Goal: Task Accomplishment & Management: Manage account settings

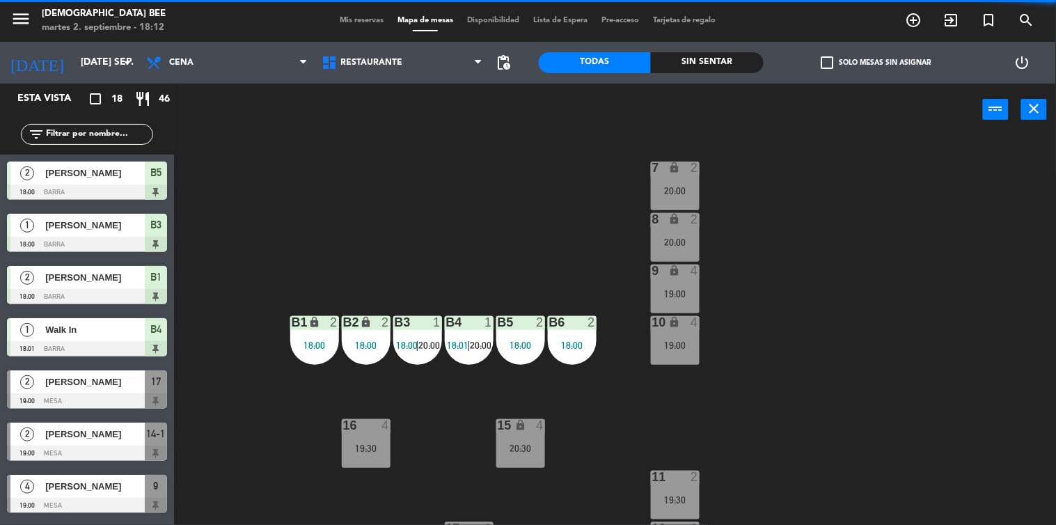
scroll to position [95, 0]
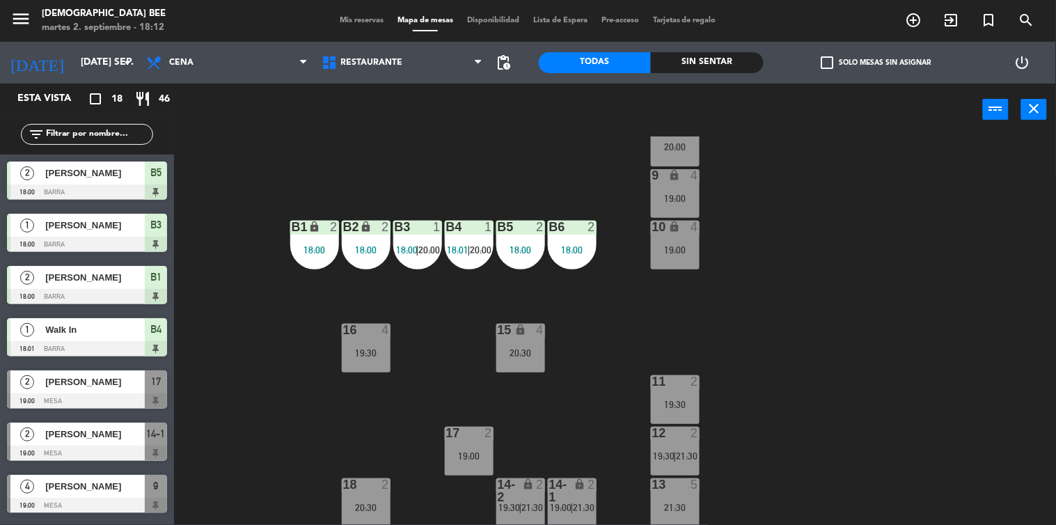
click at [731, 255] on div "7 lock 2 20:00 8 lock 2 20:00 9 lock 4 19:00 B1 lock 2 18:00 B2 lock 2 18:00 B3…" at bounding box center [619, 330] width 871 height 389
click at [411, 231] on div at bounding box center [417, 227] width 23 height 13
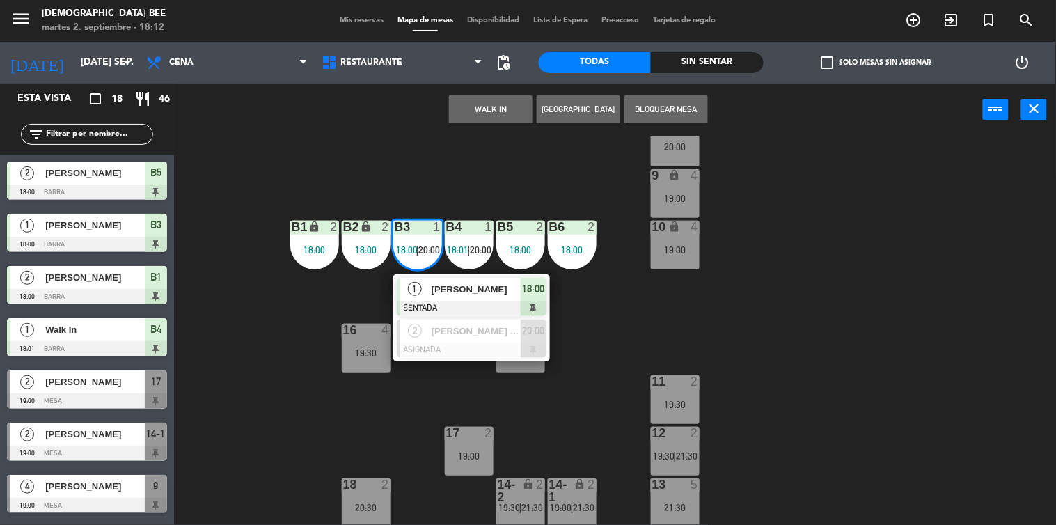
click at [795, 256] on div "7 lock 2 20:00 8 lock 2 20:00 9 lock 4 19:00 B1 lock 2 18:00 B2 lock 2 18:00 B3…" at bounding box center [619, 330] width 871 height 389
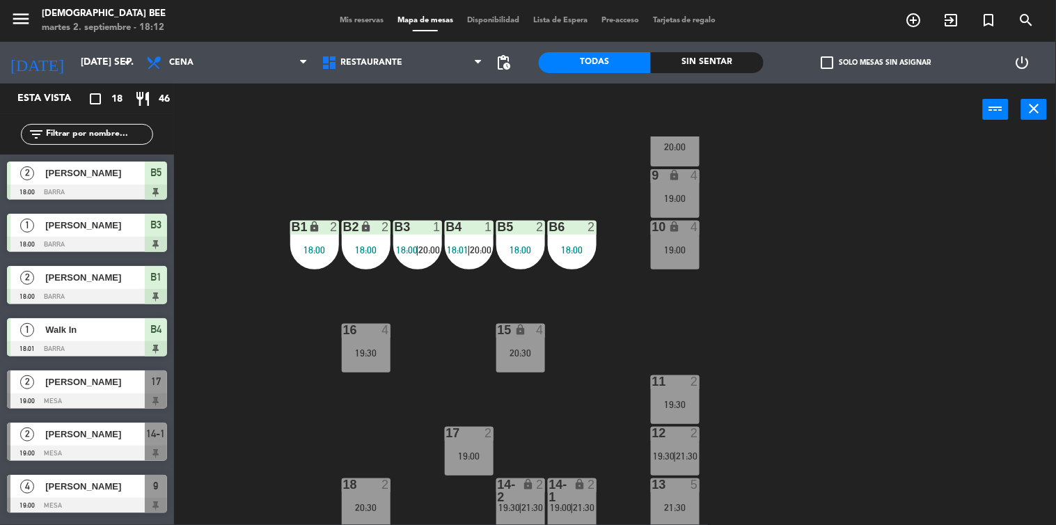
click at [358, 340] on div "16 4 19:30" at bounding box center [366, 348] width 49 height 49
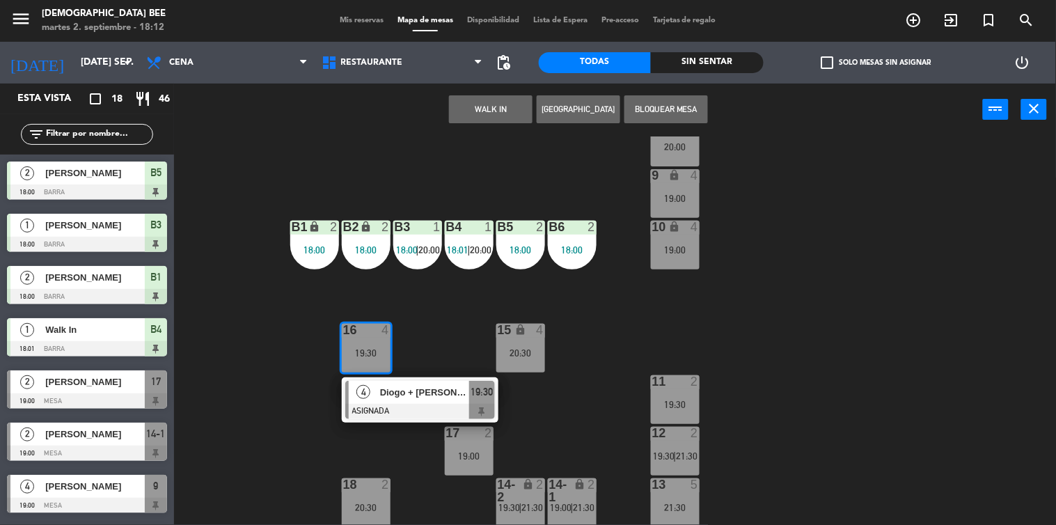
click at [873, 276] on div "7 lock 2 20:00 8 lock 2 20:00 9 lock 4 19:00 B1 lock 2 18:00 B2 lock 2 18:00 B3…" at bounding box center [619, 330] width 871 height 389
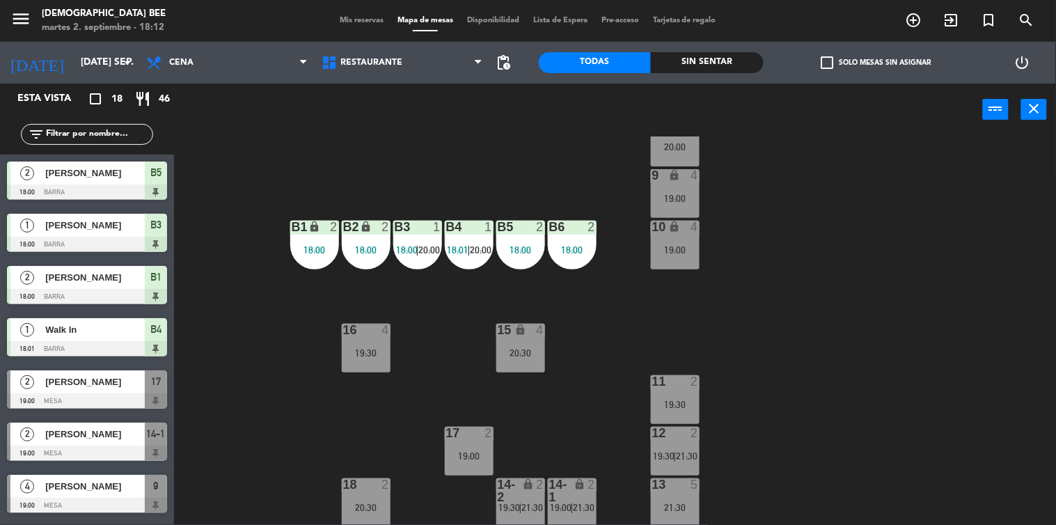
drag, startPoint x: 484, startPoint y: 440, endPoint x: 541, endPoint y: 408, distance: 65.7
click at [484, 440] on div "17 2 19:00" at bounding box center [469, 451] width 49 height 49
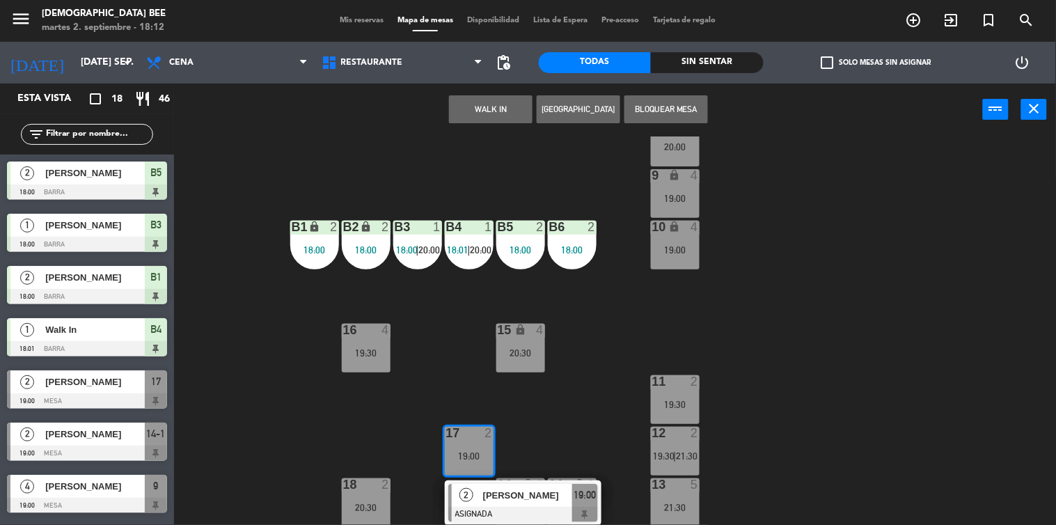
click at [788, 362] on div "7 lock 2 20:00 8 lock 2 20:00 9 lock 4 19:00 B1 lock 2 18:00 B2 lock 2 18:00 B3…" at bounding box center [619, 330] width 871 height 389
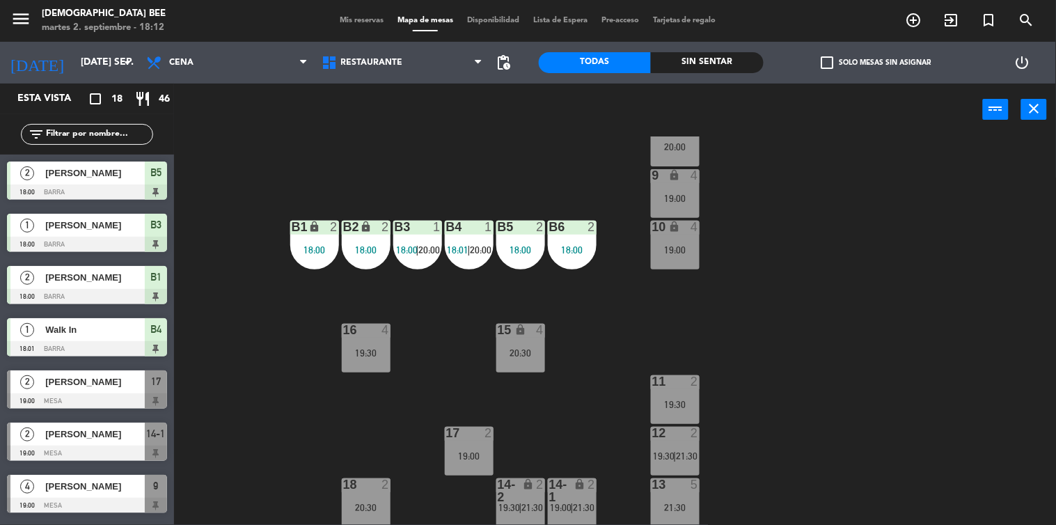
scroll to position [0, 0]
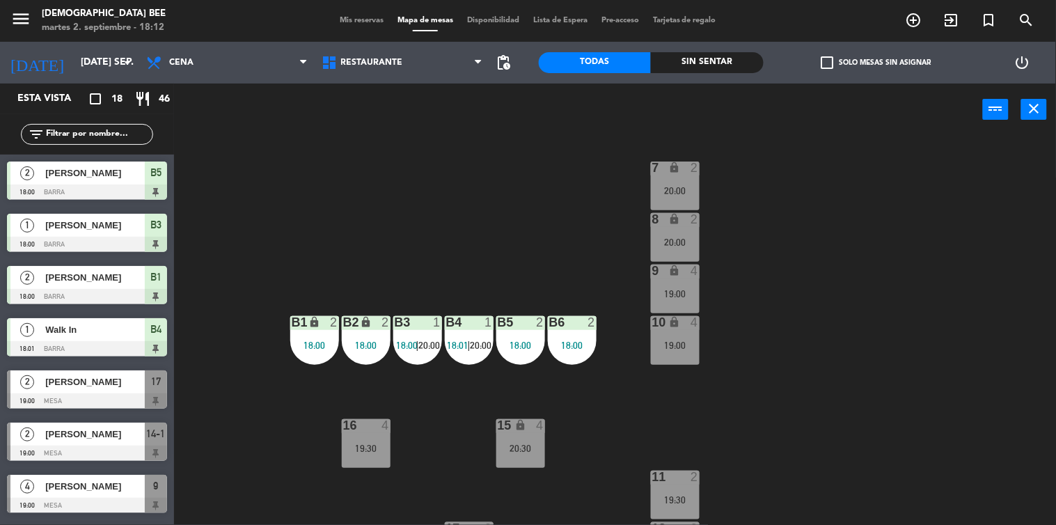
click at [659, 310] on div "9 lock 4 19:00" at bounding box center [675, 288] width 49 height 49
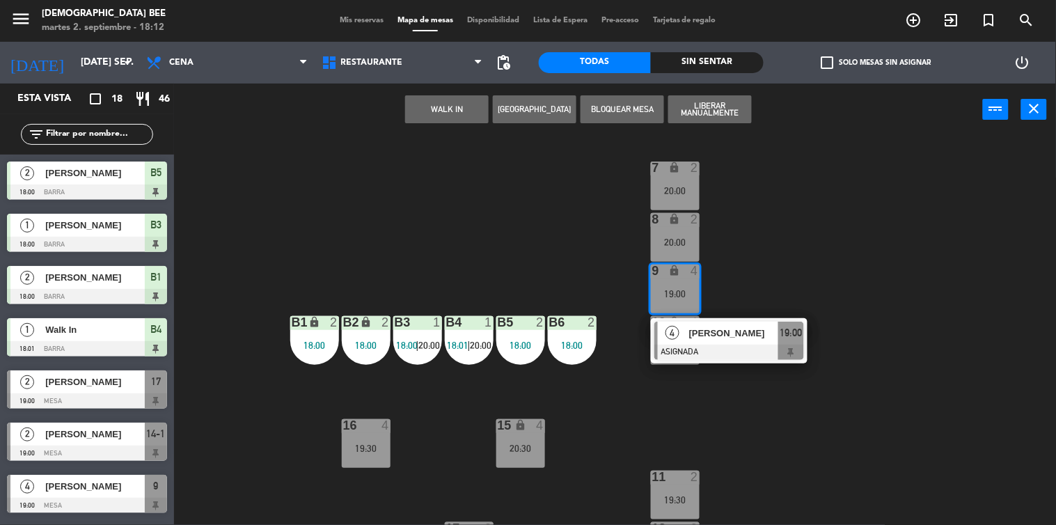
click at [902, 255] on div "7 lock 2 20:00 8 lock 2 20:00 9 lock 4 19:00 4 [PERSON_NAME] ASIGNADA 19:00 B1 …" at bounding box center [619, 330] width 871 height 389
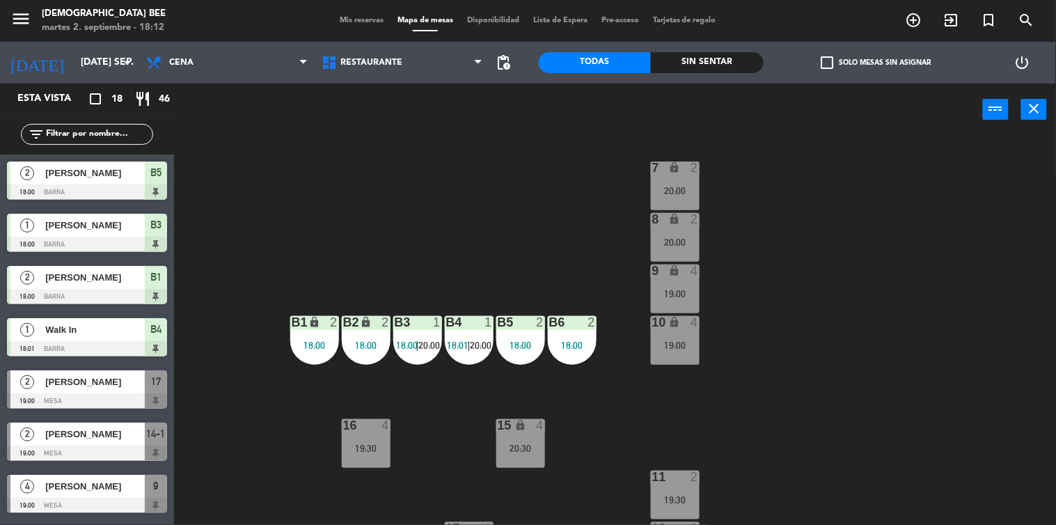
click at [352, 24] on span "Mis reservas" at bounding box center [362, 21] width 58 height 8
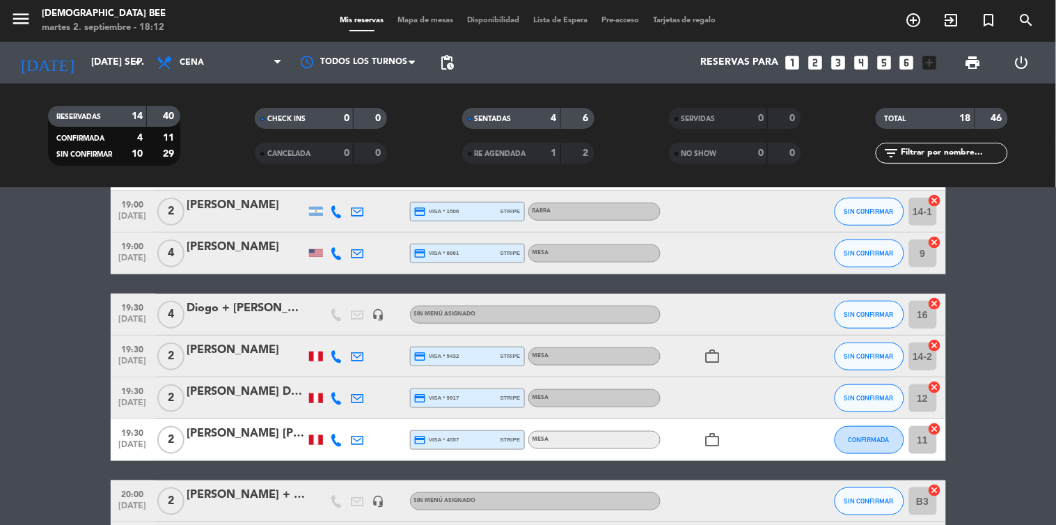
scroll to position [232, 0]
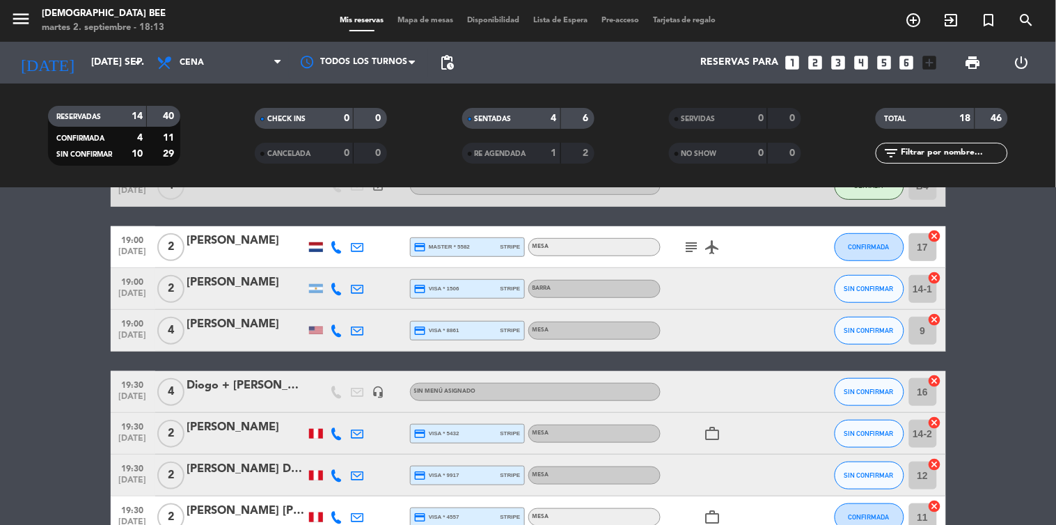
click at [692, 250] on icon "subject" at bounding box center [691, 247] width 17 height 17
click at [1033, 304] on bookings-row "18:00 [DATE] 2 [PERSON_NAME] credit_card visa * 4724 stripe Barra airplanemode_…" at bounding box center [528, 454] width 1056 height 868
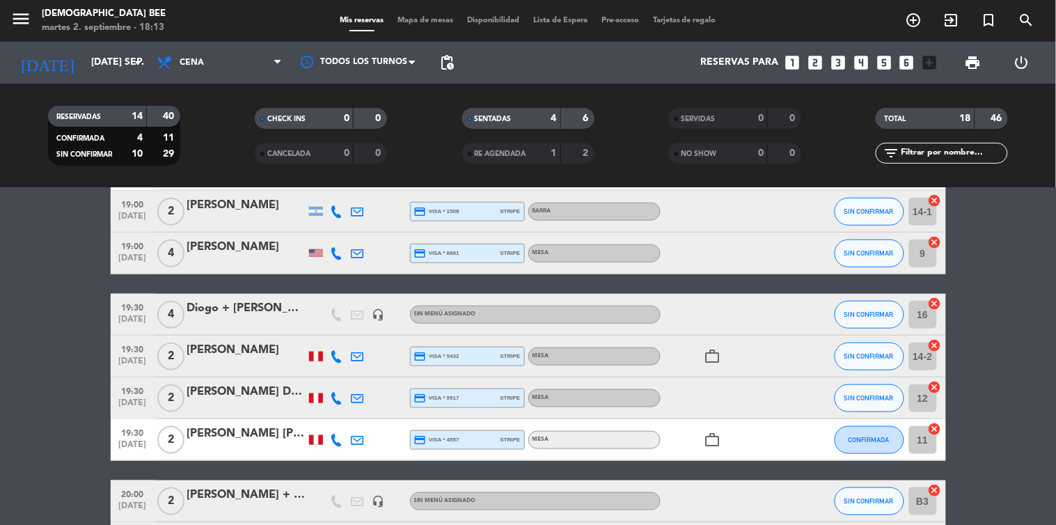
click at [424, 22] on span "Mapa de mesas" at bounding box center [425, 21] width 70 height 8
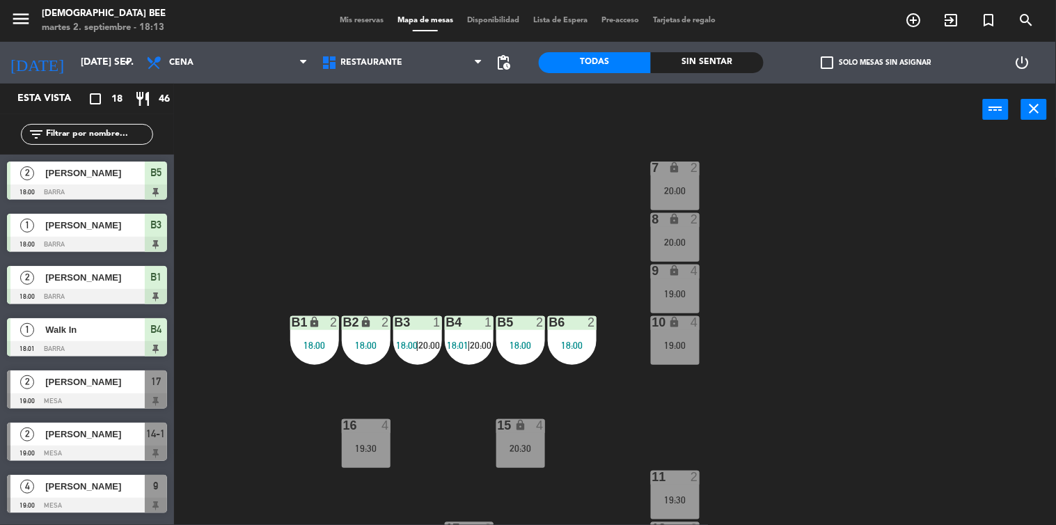
scroll to position [95, 0]
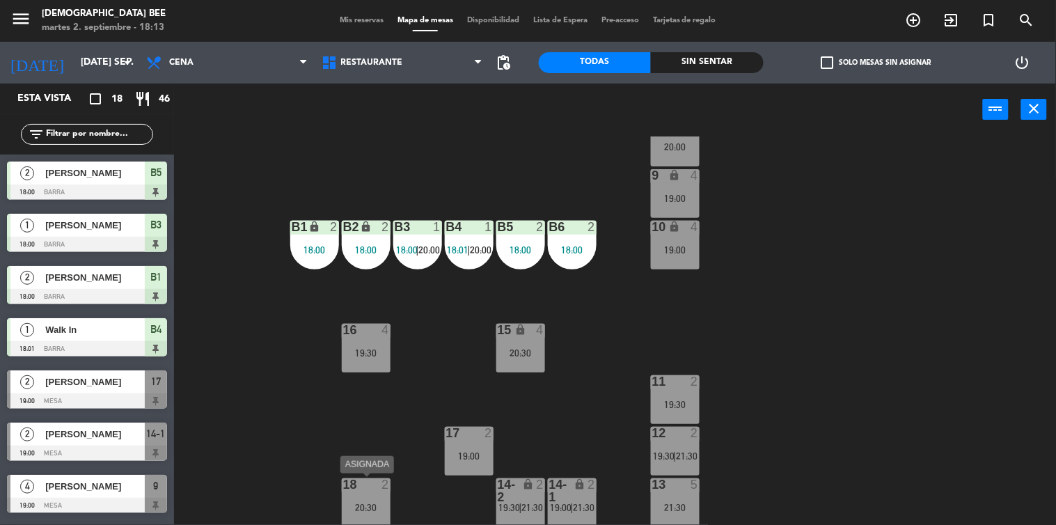
click at [360, 489] on div at bounding box center [365, 484] width 23 height 13
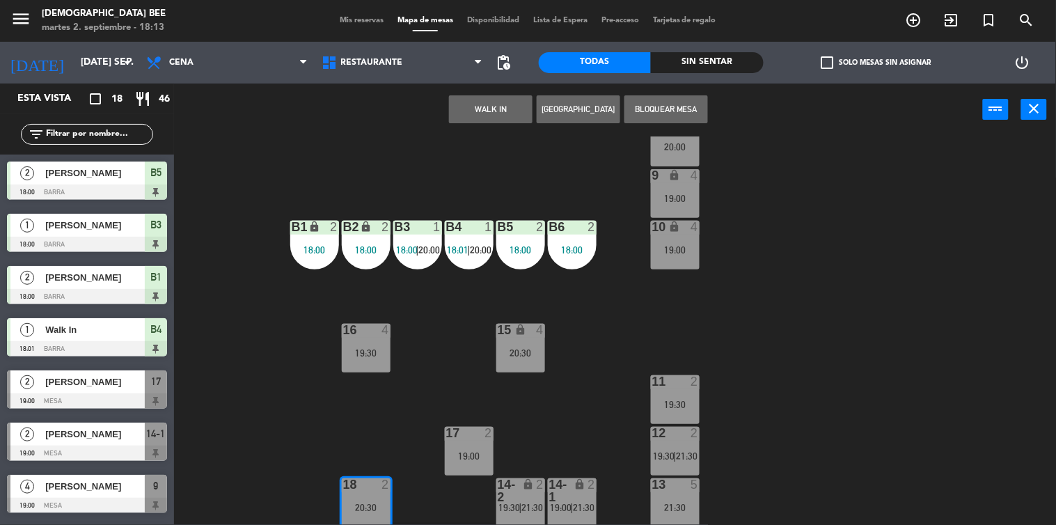
click at [891, 387] on div "7 lock 2 20:00 8 lock 2 20:00 9 lock 4 19:00 B1 lock 2 18:00 B2 lock 2 18:00 B3…" at bounding box center [619, 330] width 871 height 389
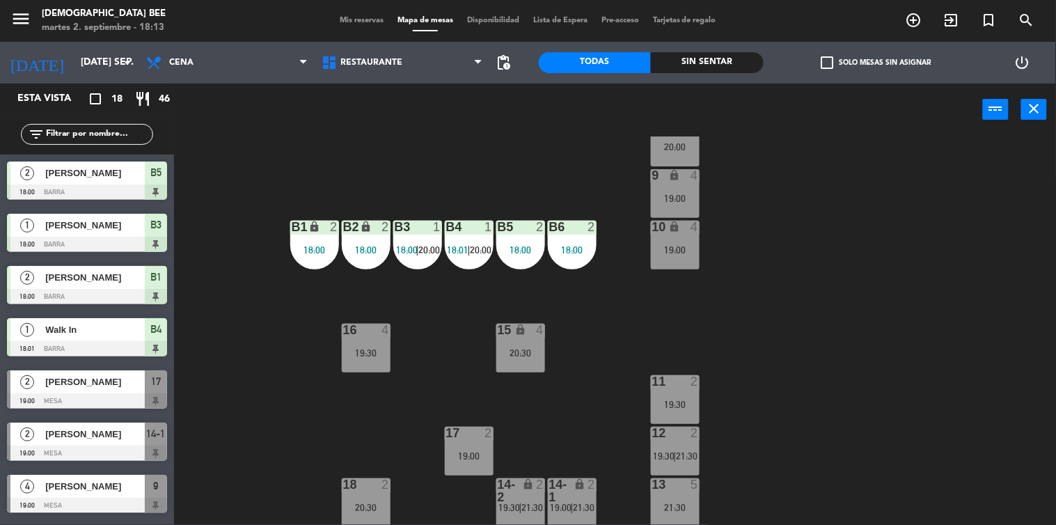
click at [533, 350] on div "20:30" at bounding box center [520, 353] width 49 height 10
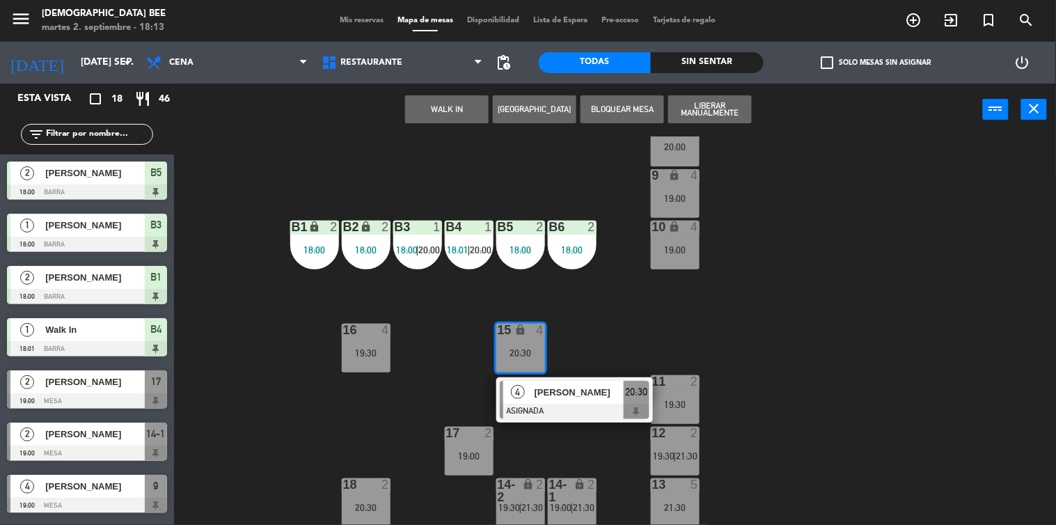
click at [668, 331] on div "7 lock 2 20:00 8 lock 2 20:00 9 lock 4 19:00 B1 lock 2 18:00 B2 lock 2 18:00 B3…" at bounding box center [619, 330] width 871 height 389
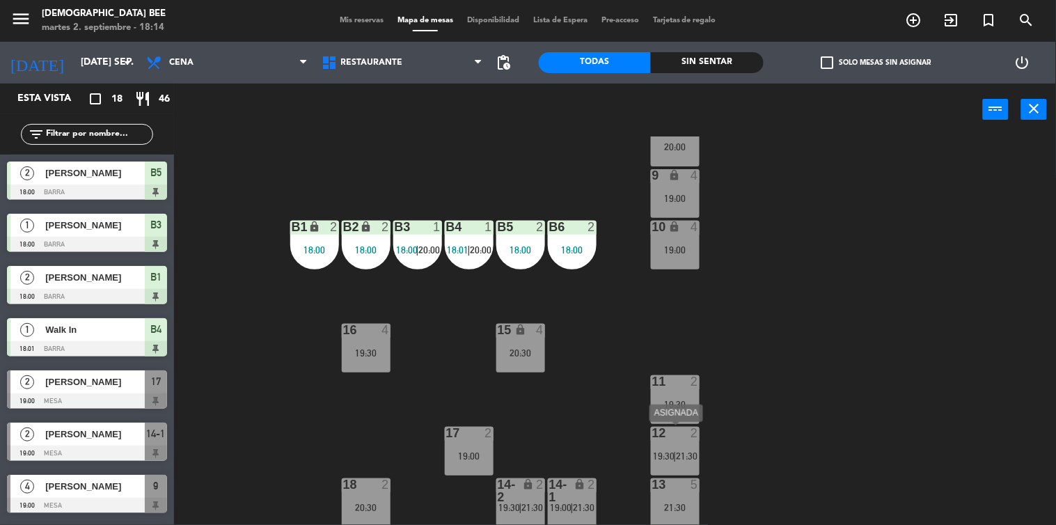
click at [653, 432] on div "12" at bounding box center [652, 433] width 1 height 13
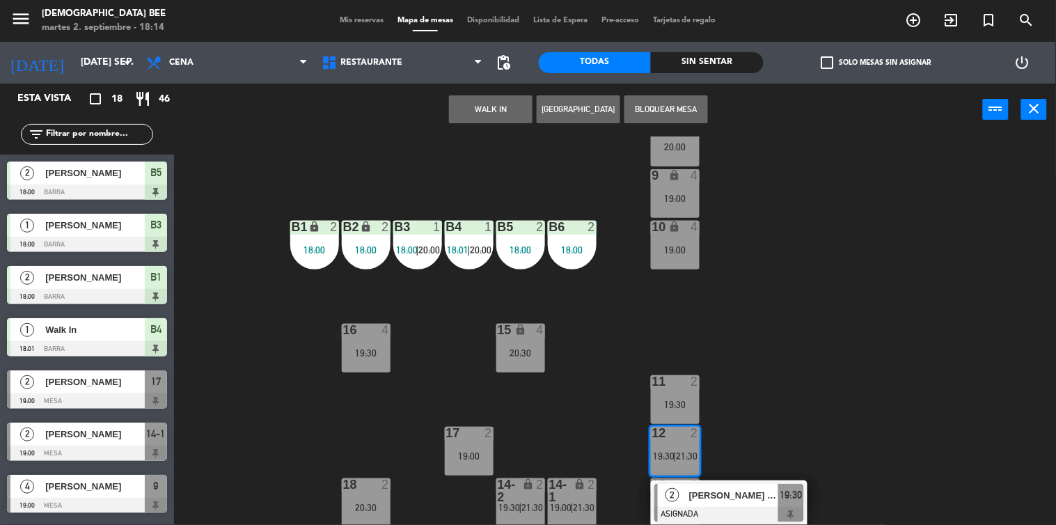
click at [811, 345] on div "7 lock 2 20:00 8 lock 2 20:00 9 lock 4 19:00 B1 lock 2 18:00 B2 lock 2 18:00 B3…" at bounding box center [619, 330] width 871 height 389
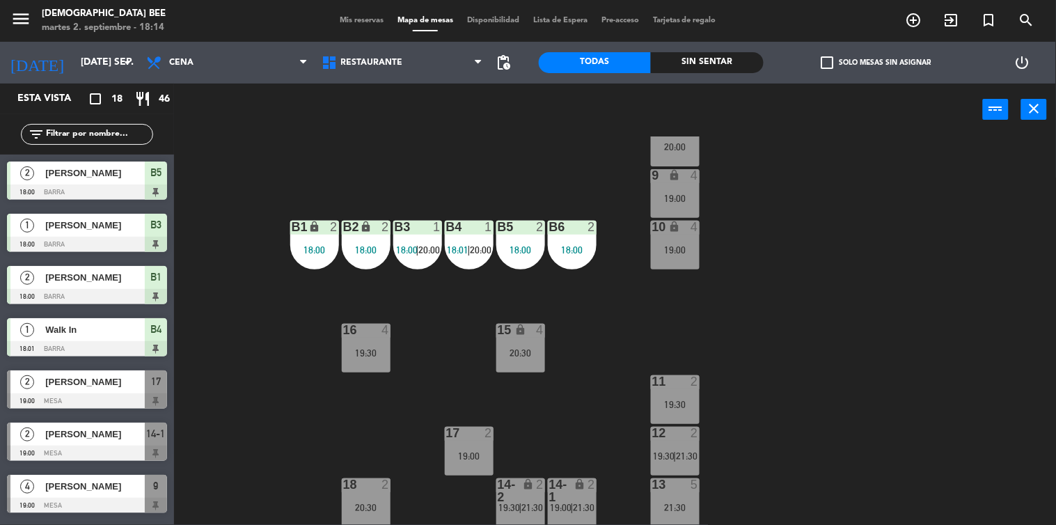
click at [359, 19] on span "Mis reservas" at bounding box center [362, 21] width 58 height 8
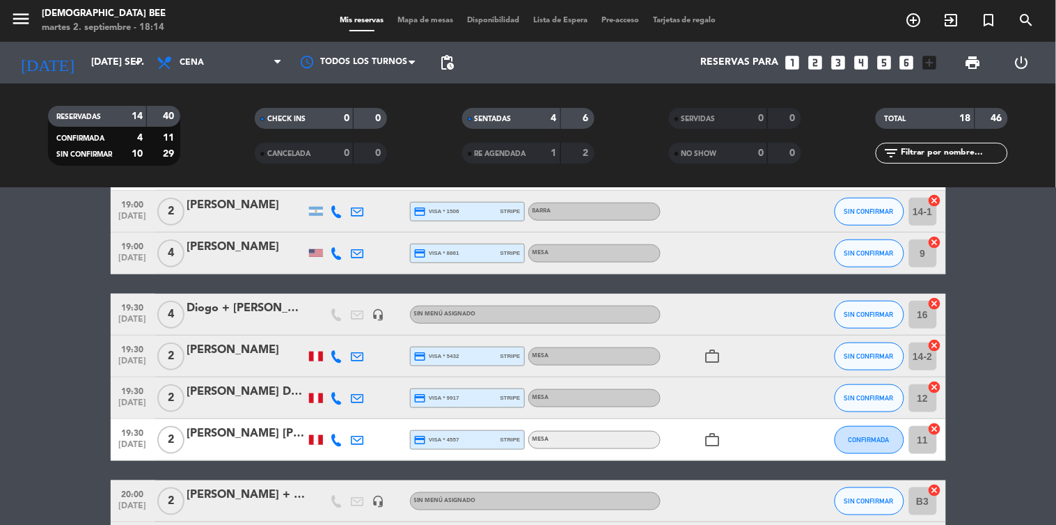
scroll to position [463, 0]
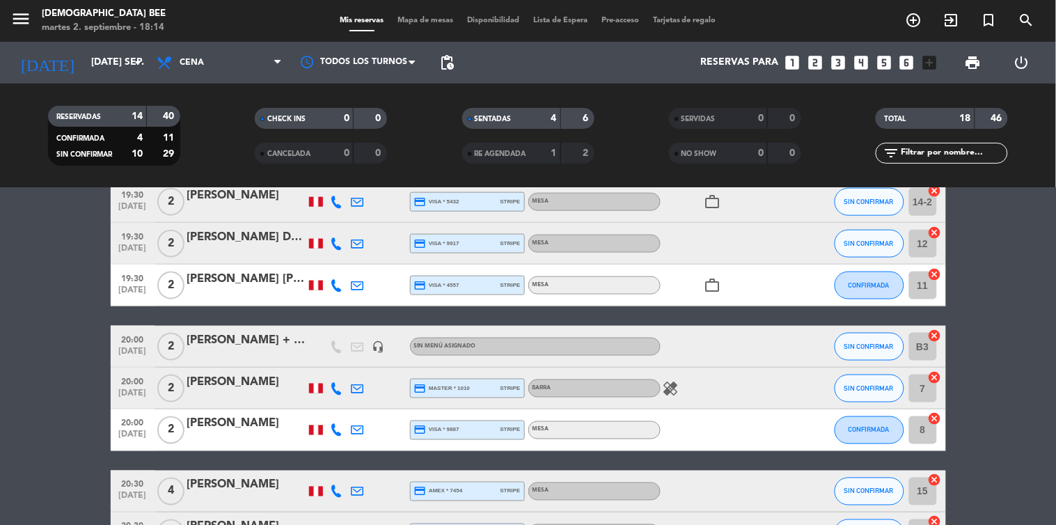
click at [408, 18] on span "Mapa de mesas" at bounding box center [425, 21] width 70 height 8
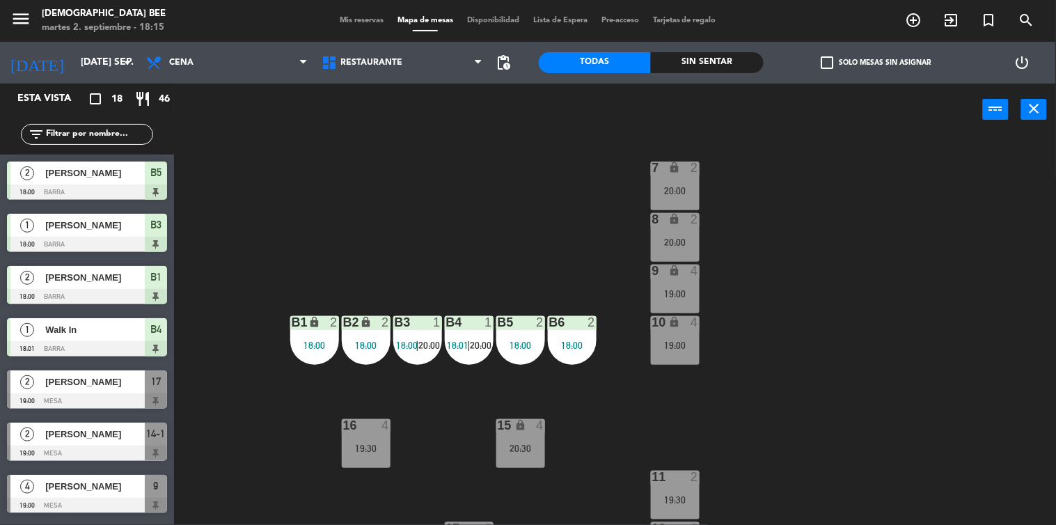
scroll to position [95, 0]
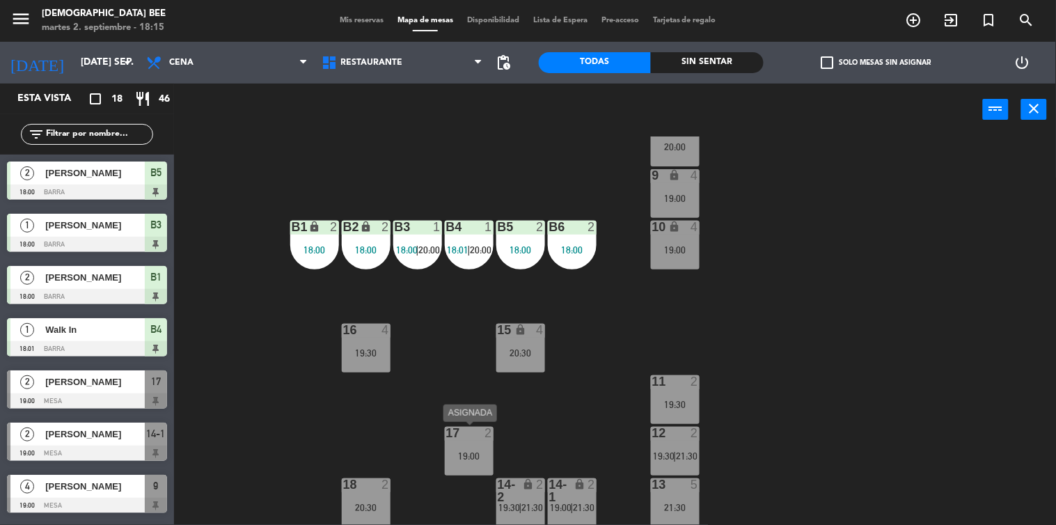
click at [467, 447] on div "17 2 19:00" at bounding box center [469, 451] width 49 height 49
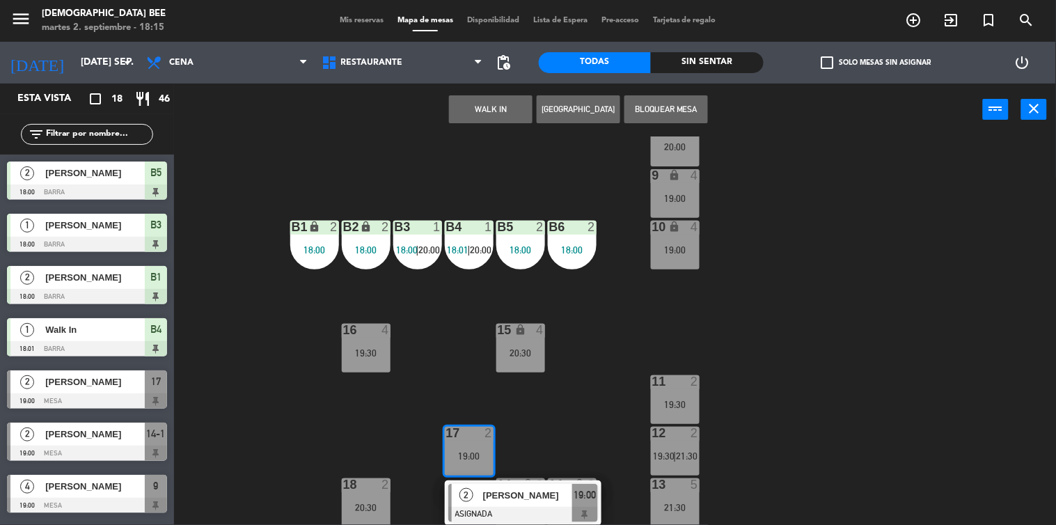
click at [534, 421] on div "7 lock 2 20:00 8 lock 2 20:00 9 lock 4 19:00 B1 lock 2 18:00 B2 lock 2 18:00 B3…" at bounding box center [619, 330] width 871 height 389
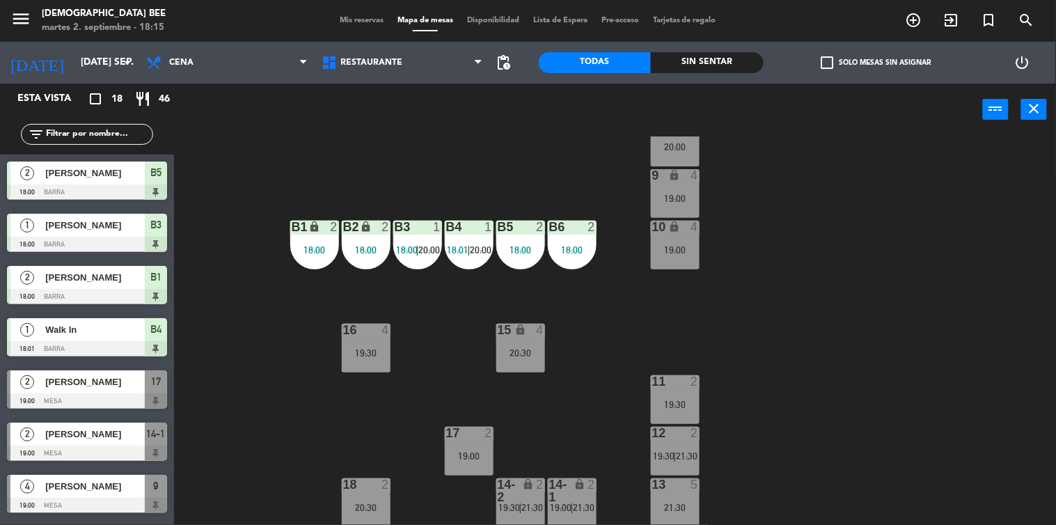
click at [392, 367] on div "7 lock 2 20:00 8 lock 2 20:00 9 lock 4 19:00 B1 lock 2 18:00 B2 lock 2 18:00 B3…" at bounding box center [619, 330] width 871 height 389
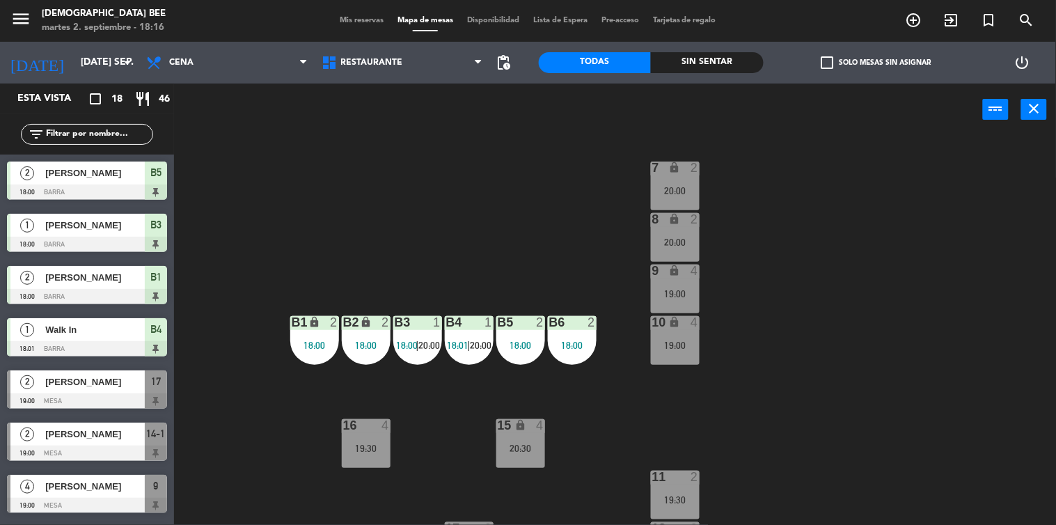
click at [661, 230] on div "8 lock 2 20:00" at bounding box center [675, 237] width 49 height 49
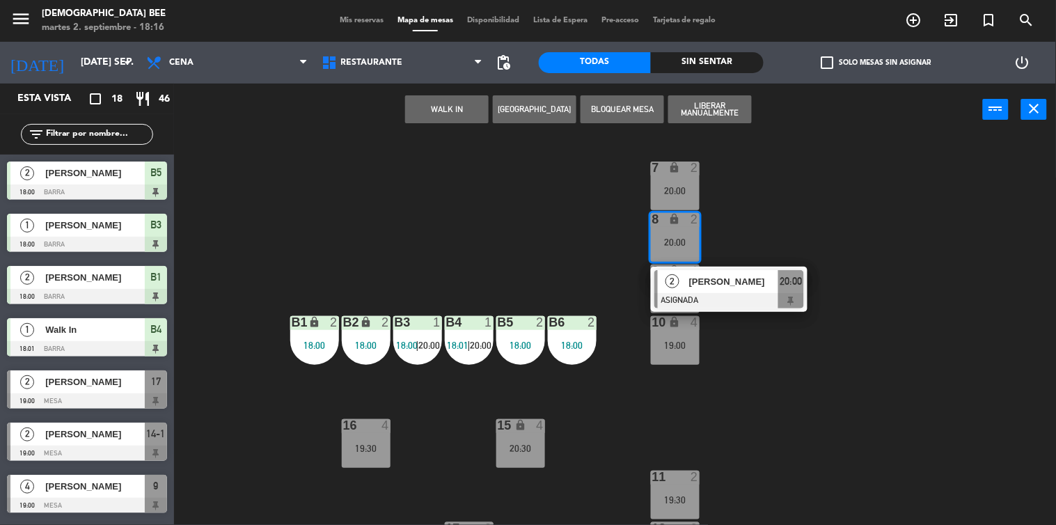
click at [740, 221] on div "7 lock 2 20:00 8 lock 2 20:00 2 [PERSON_NAME] ASIGNADA 20:00 9 lock 4 19:00 B1 …" at bounding box center [619, 330] width 871 height 389
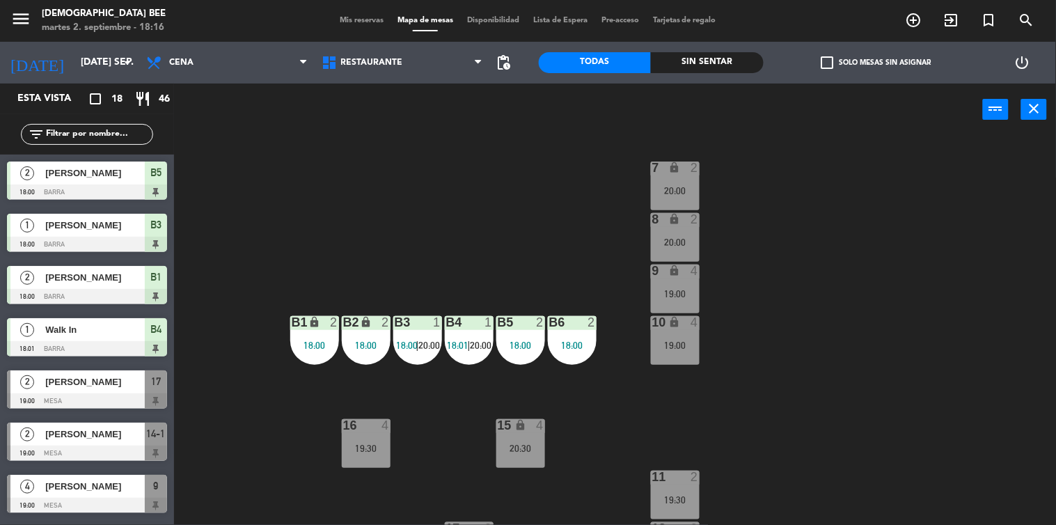
scroll to position [77, 0]
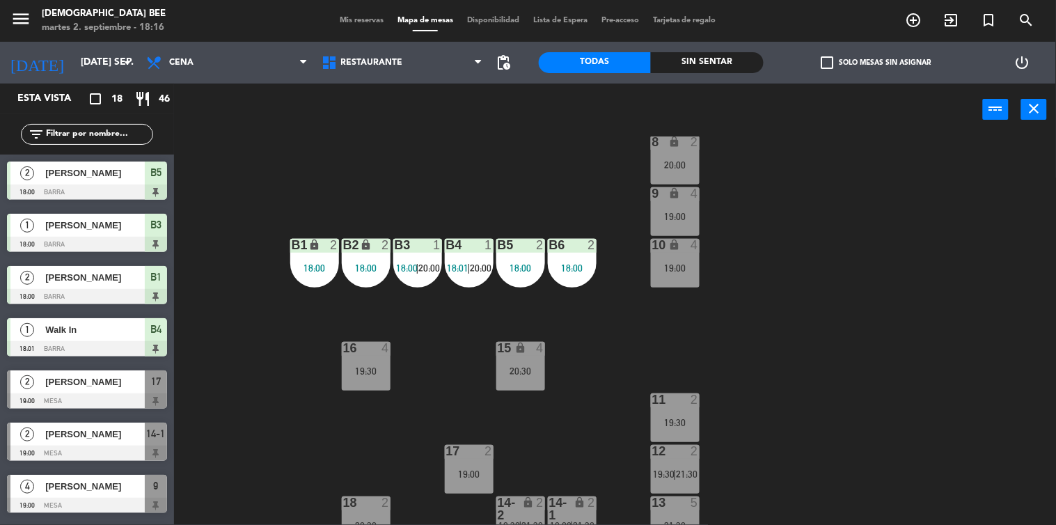
click at [677, 408] on div "11 2 19:30" at bounding box center [675, 417] width 49 height 49
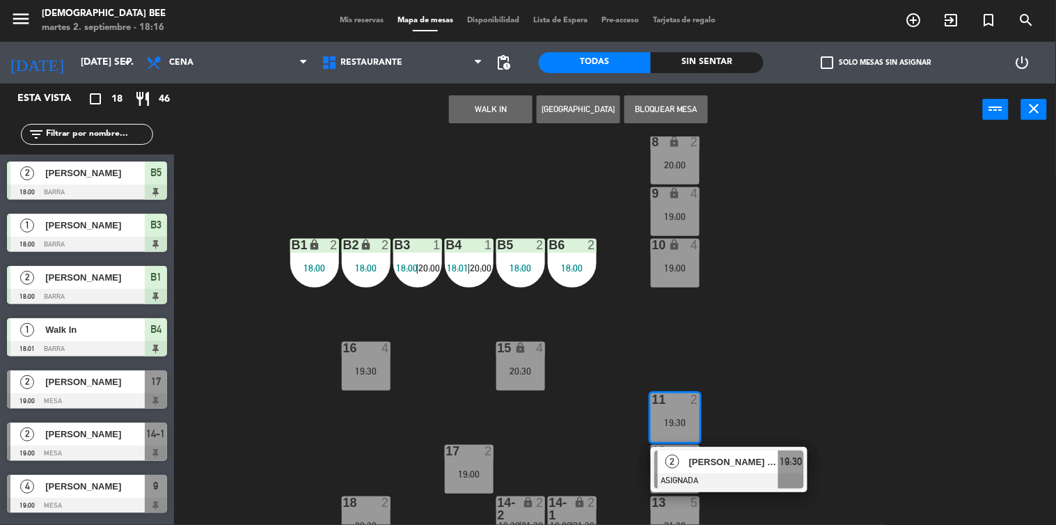
click at [825, 331] on div "7 lock 2 20:00 8 lock 2 20:00 9 lock 4 19:00 B1 lock 2 18:00 B2 lock 2 18:00 B3…" at bounding box center [619, 330] width 871 height 389
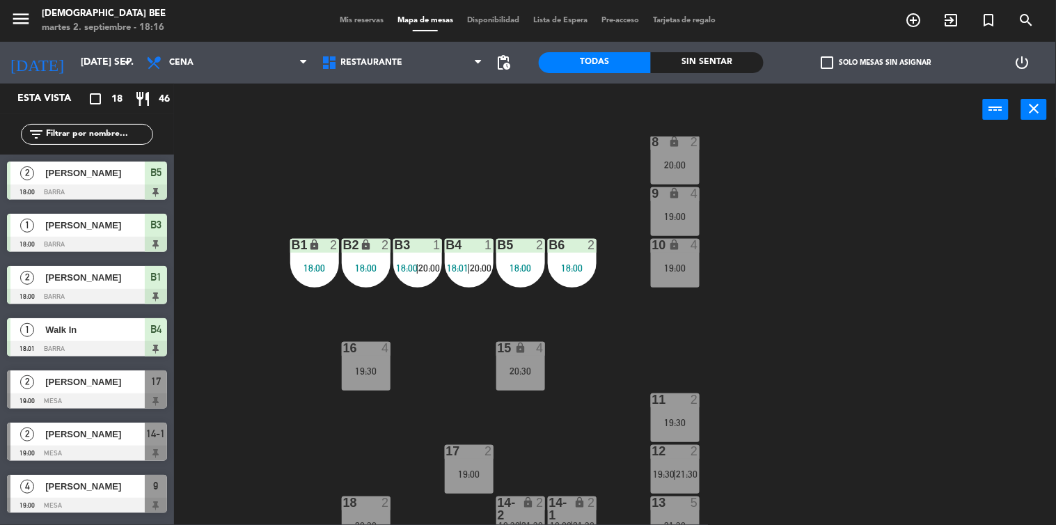
click at [686, 463] on div "12 2 19:30 | 21:30" at bounding box center [675, 469] width 49 height 49
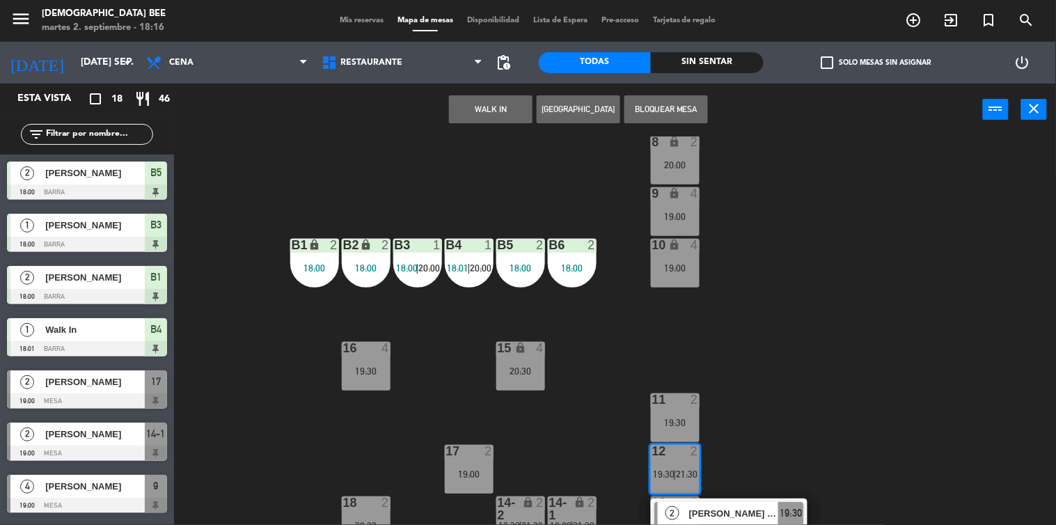
click at [787, 388] on div "7 lock 2 20:00 8 lock 2 20:00 9 lock 4 19:00 B1 lock 2 18:00 B2 lock 2 18:00 B3…" at bounding box center [619, 330] width 871 height 389
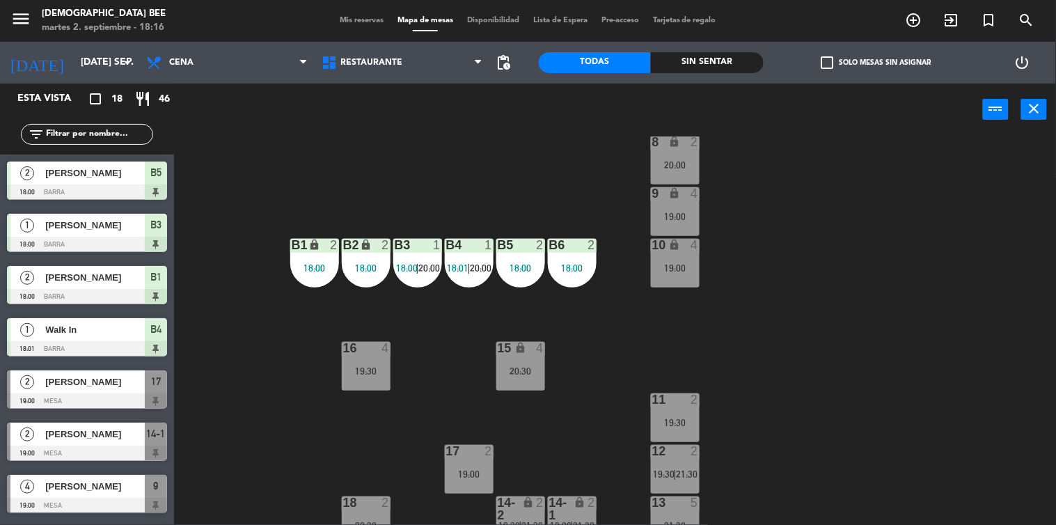
scroll to position [95, 0]
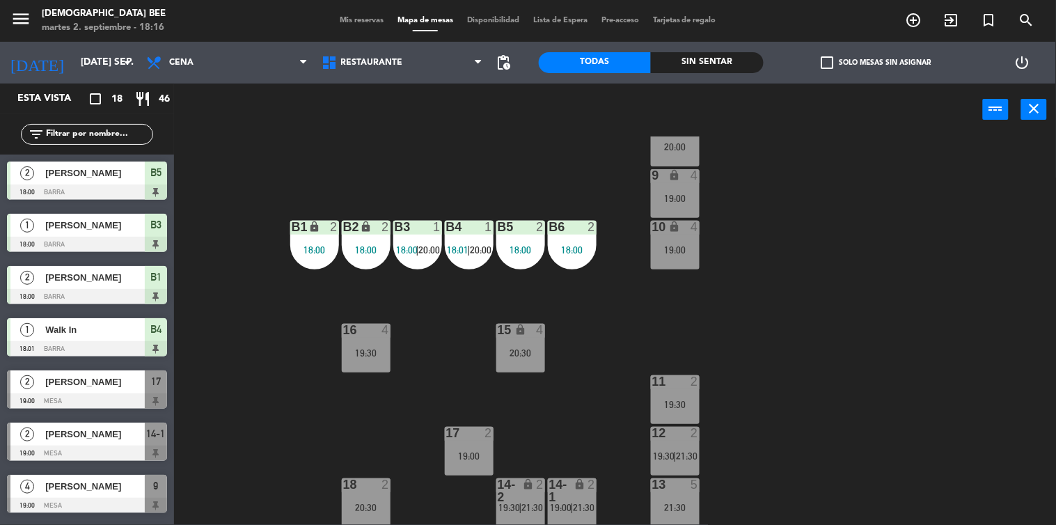
click at [671, 495] on div "13 5 21:30" at bounding box center [675, 502] width 49 height 49
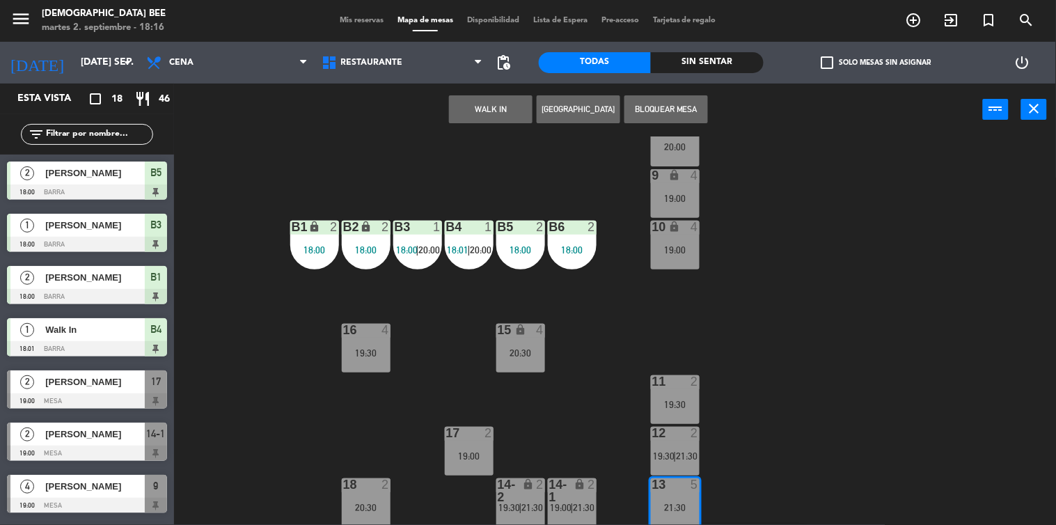
click at [817, 390] on div "7 lock 2 20:00 8 lock 2 20:00 9 lock 4 19:00 B1 lock 2 18:00 B2 lock 2 18:00 B3…" at bounding box center [619, 330] width 871 height 389
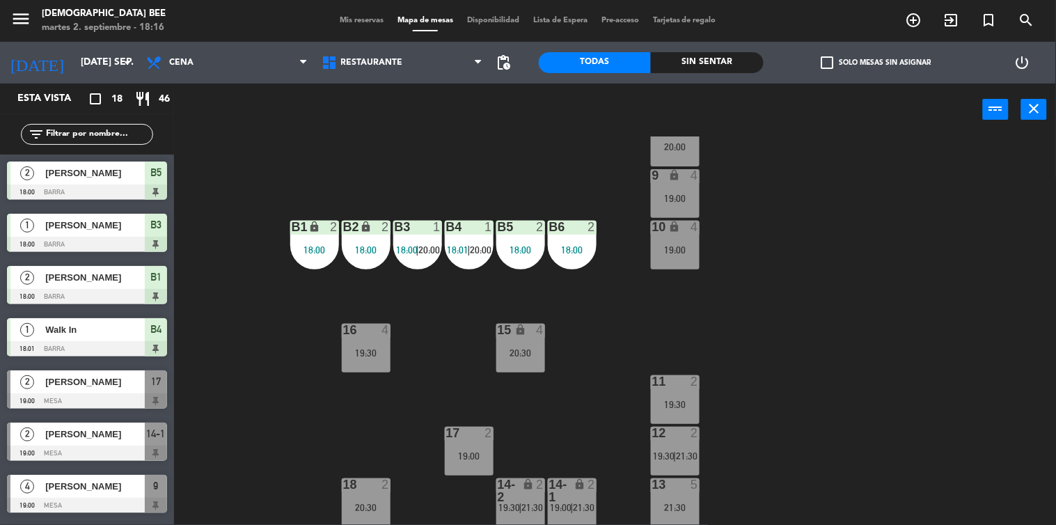
click at [498, 486] on div "14-2" at bounding box center [498, 490] width 1 height 25
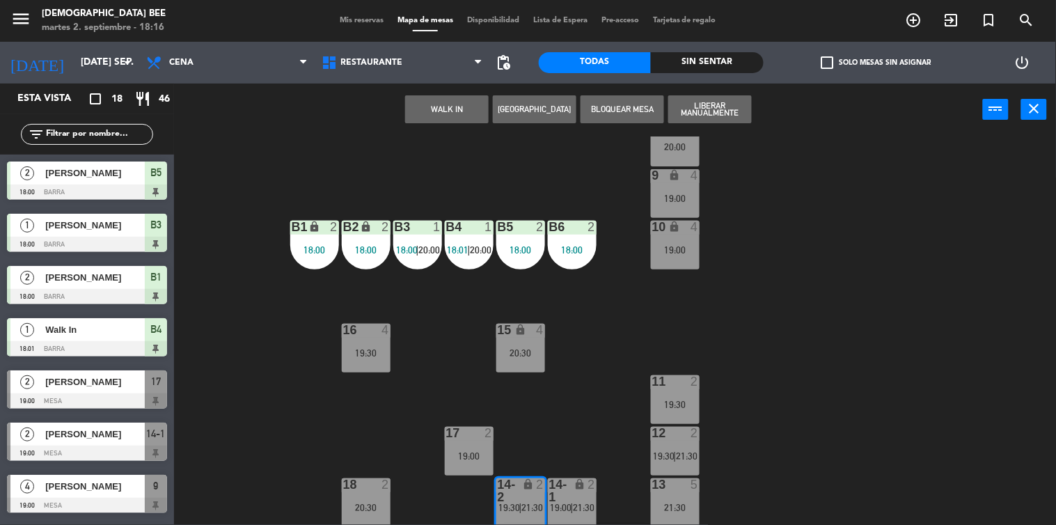
click at [562, 407] on div "7 lock 2 20:00 8 lock 2 20:00 9 lock 4 19:00 B1 lock 2 18:00 B2 lock 2 18:00 B3…" at bounding box center [619, 330] width 871 height 389
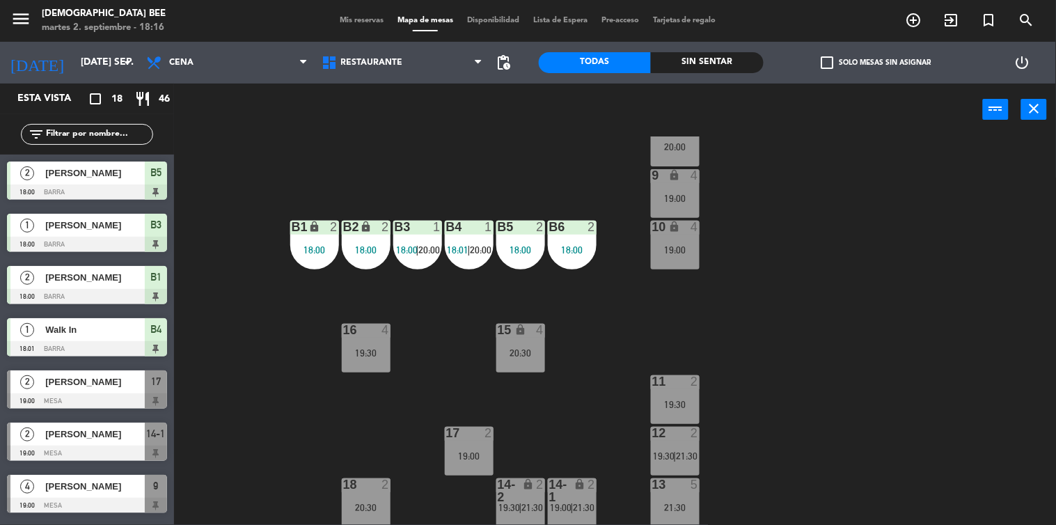
click at [515, 489] on div "lock" at bounding box center [520, 490] width 23 height 25
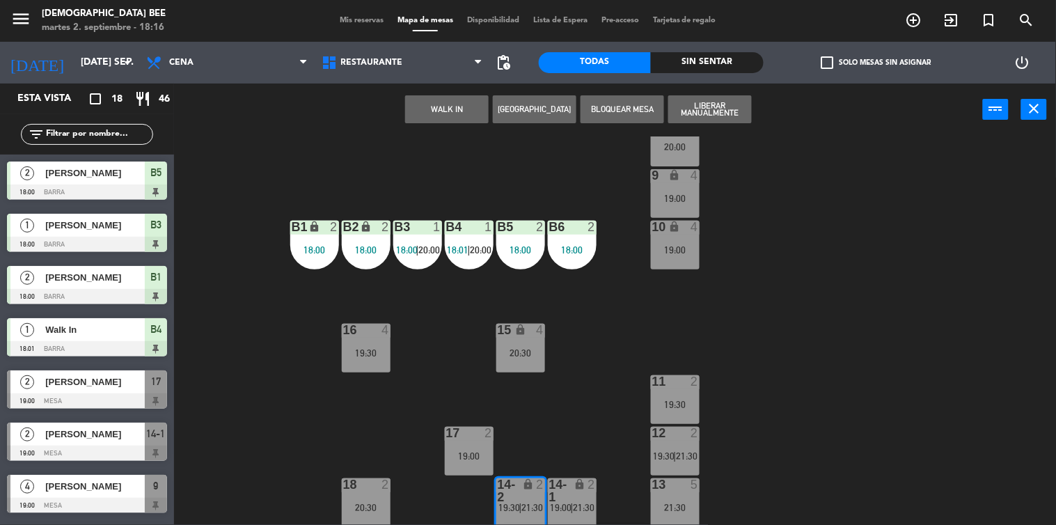
click at [712, 307] on div "7 lock 2 20:00 8 lock 2 20:00 9 lock 4 19:00 B1 lock 2 18:00 B2 lock 2 18:00 B3…" at bounding box center [619, 330] width 871 height 389
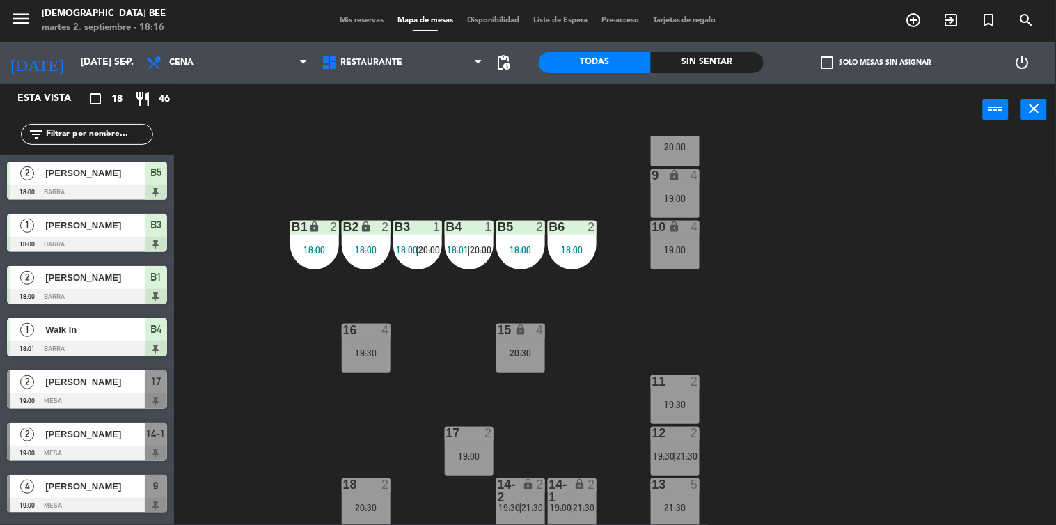
click at [335, 17] on span "Mis reservas" at bounding box center [362, 21] width 58 height 8
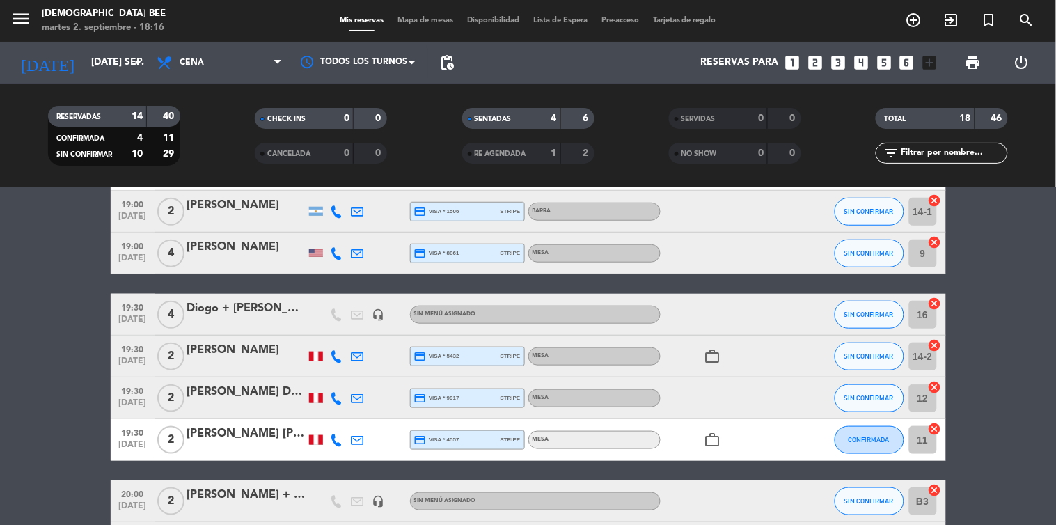
scroll to position [386, 0]
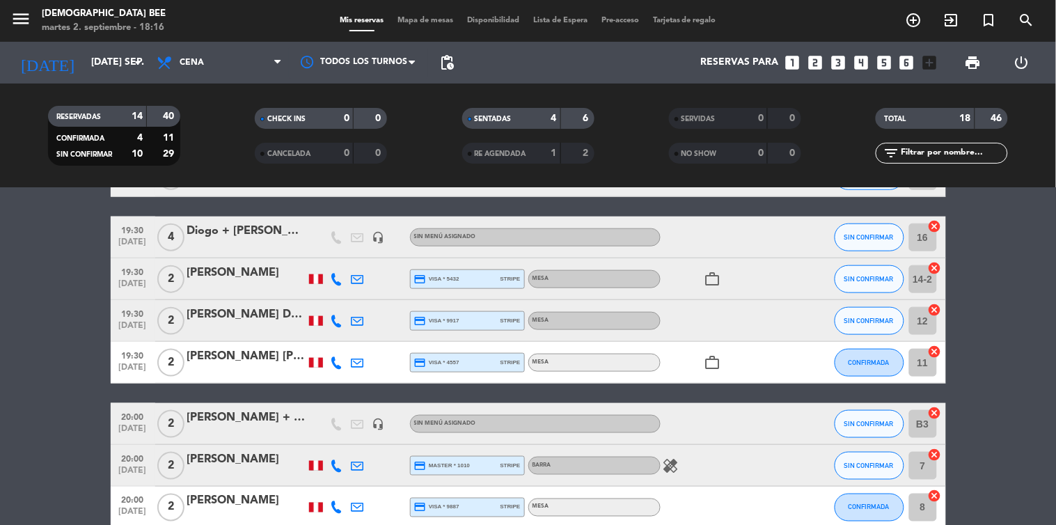
click at [670, 460] on icon "healing" at bounding box center [670, 465] width 17 height 17
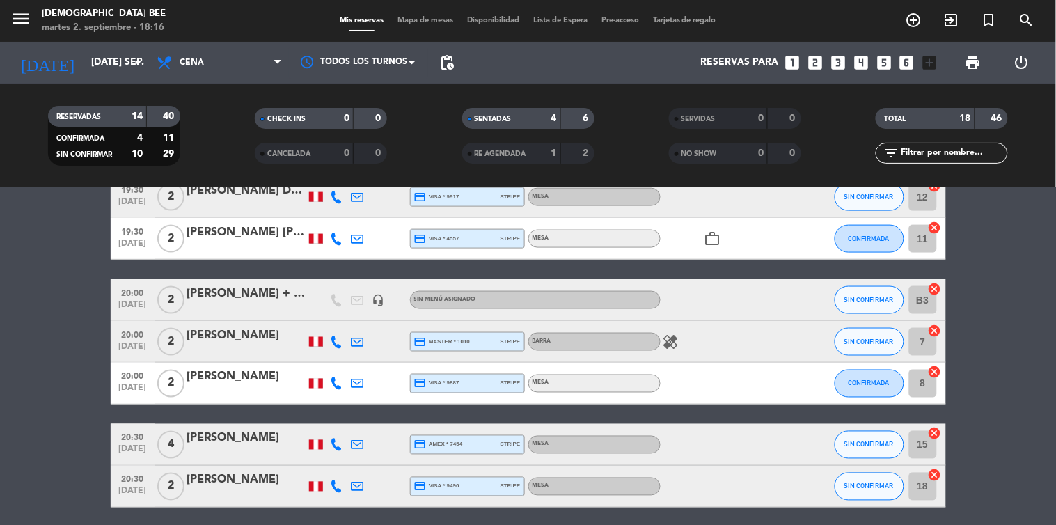
scroll to position [664, 0]
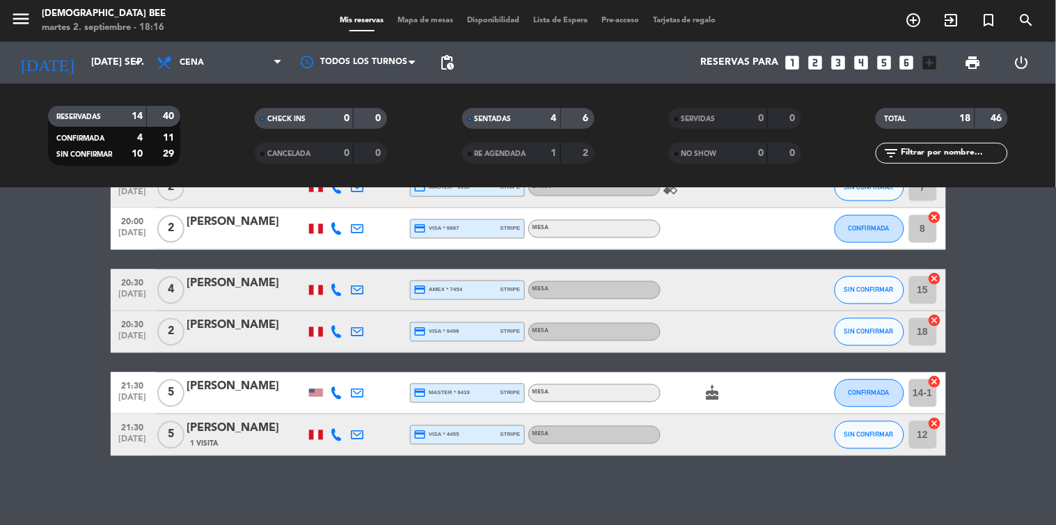
click at [402, 19] on span "Mapa de mesas" at bounding box center [425, 21] width 70 height 8
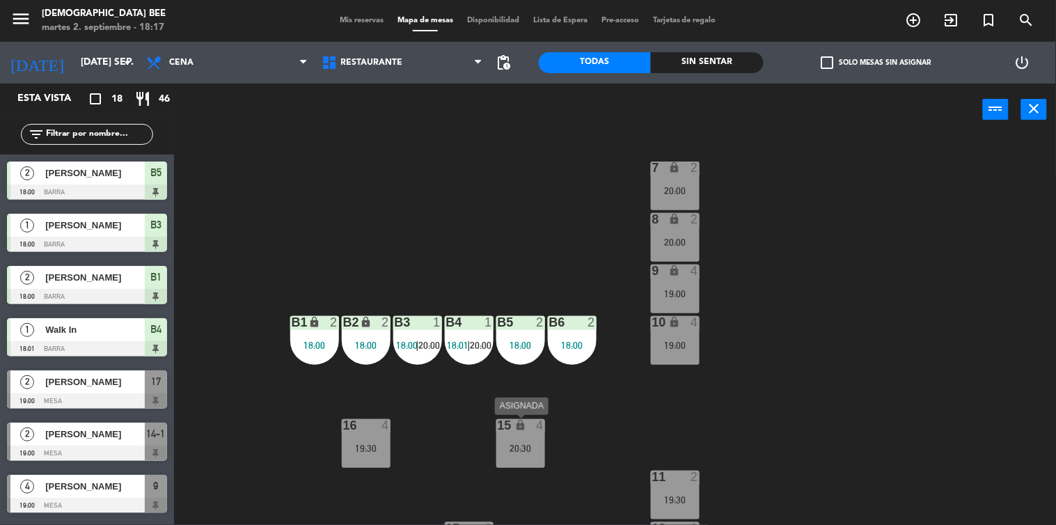
click at [505, 444] on div "20:30" at bounding box center [520, 448] width 49 height 10
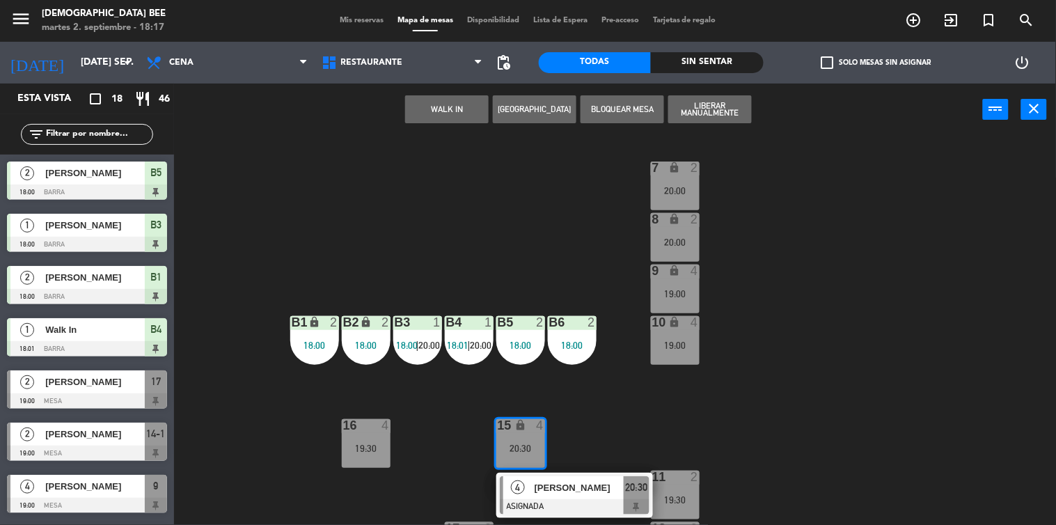
click at [432, 424] on div "7 lock 2 20:00 8 lock 2 20:00 9 lock 4 19:00 B1 lock 2 18:00 B2 lock 2 18:00 B3…" at bounding box center [619, 330] width 871 height 389
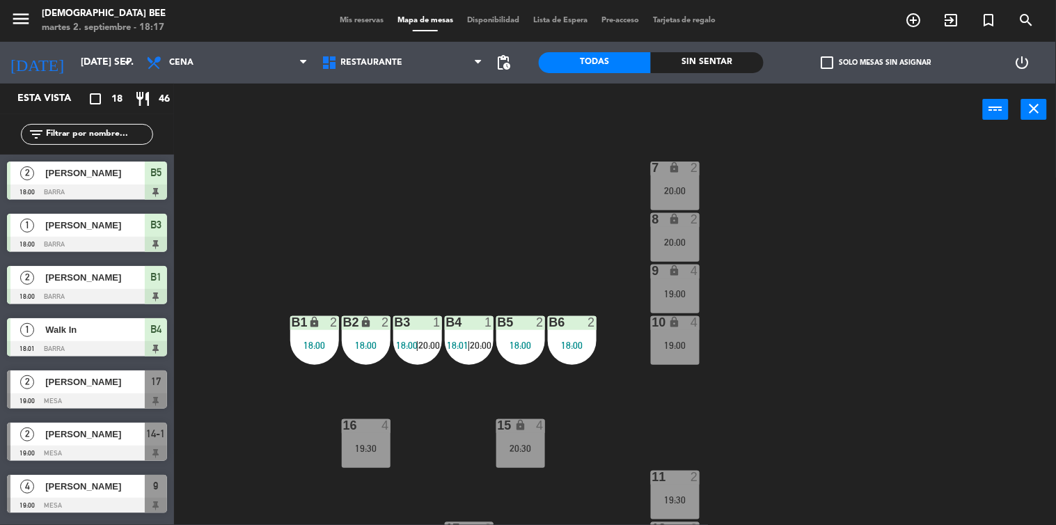
click at [358, 447] on div "19:30" at bounding box center [366, 448] width 49 height 10
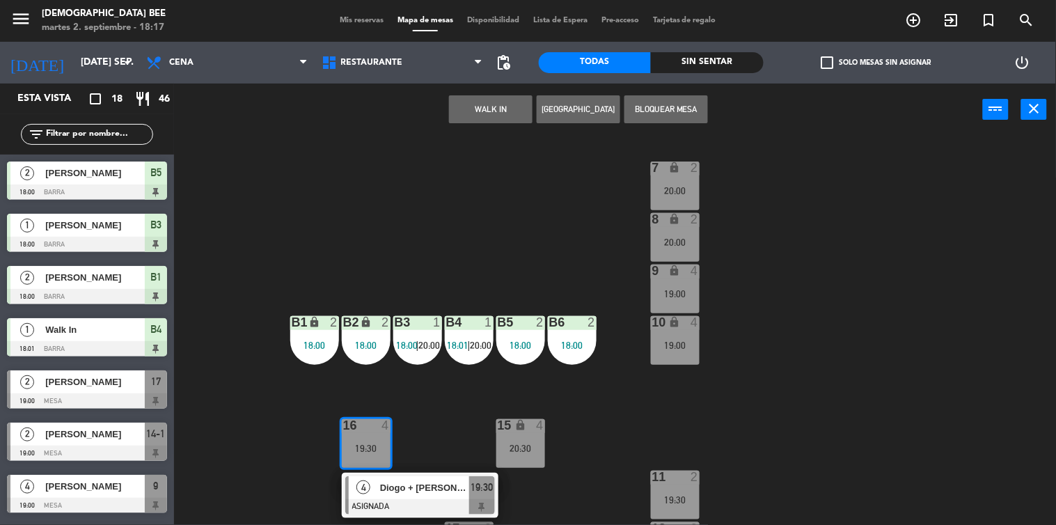
click at [881, 358] on div "7 lock 2 20:00 8 lock 2 20:00 9 lock 4 19:00 B1 lock 2 18:00 B2 lock 2 18:00 B3…" at bounding box center [619, 330] width 871 height 389
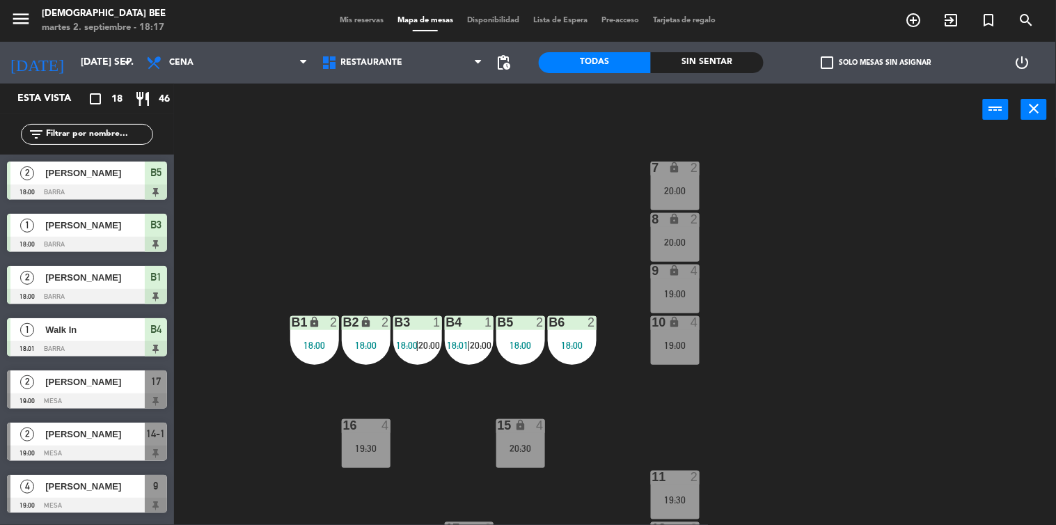
scroll to position [95, 0]
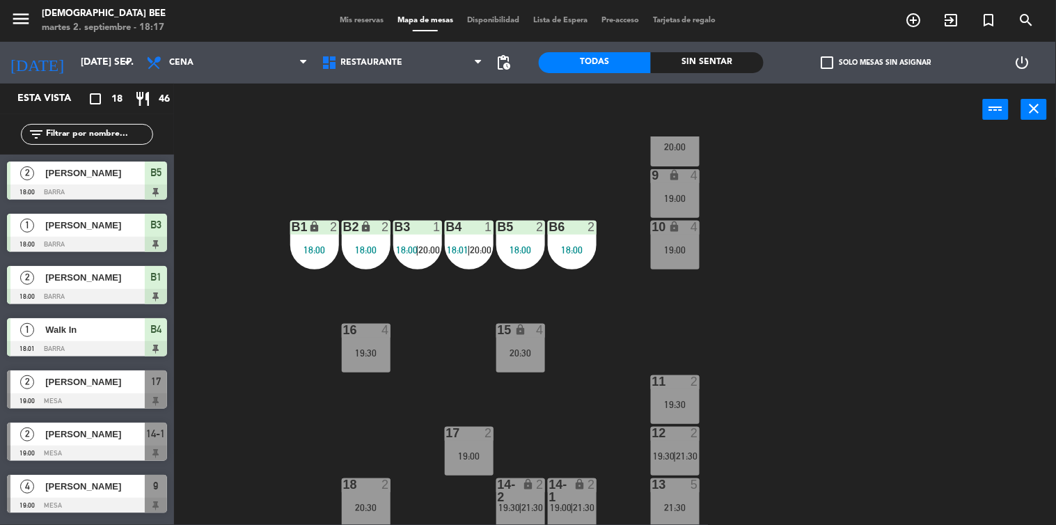
click at [385, 334] on div "4" at bounding box center [385, 330] width 8 height 13
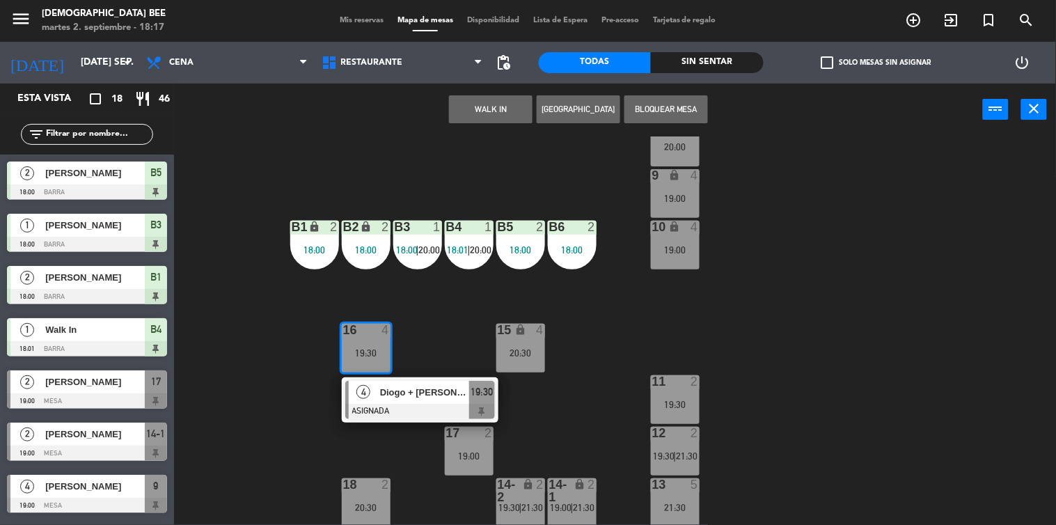
click at [437, 335] on div "7 lock 2 20:00 8 lock 2 20:00 9 lock 4 19:00 B1 lock 2 18:00 B2 lock 2 18:00 B3…" at bounding box center [619, 330] width 871 height 389
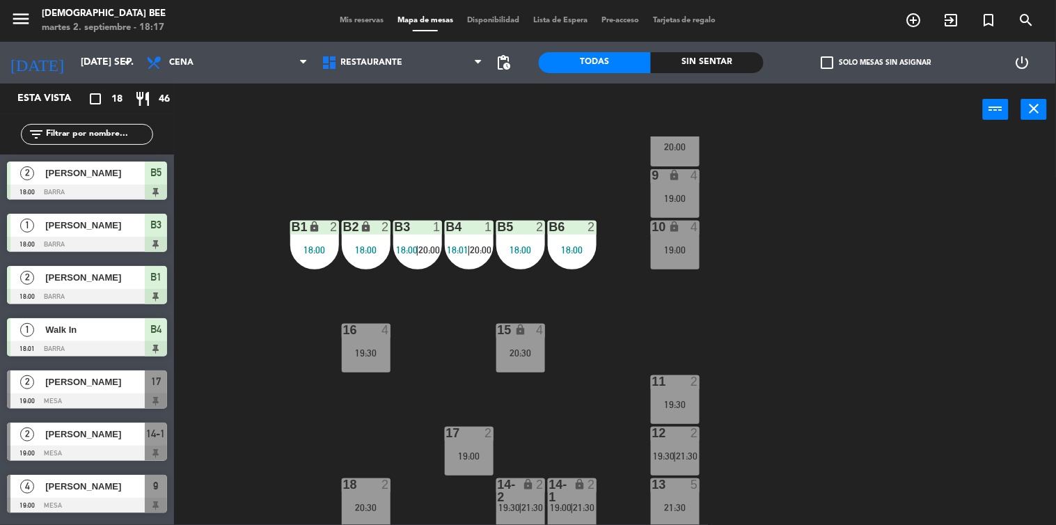
click at [457, 422] on div "7 lock 2 20:00 8 lock 2 20:00 9 lock 4 19:00 B1 lock 2 18:00 B2 lock 2 18:00 B3…" at bounding box center [619, 330] width 871 height 389
click at [465, 441] on div "17 2 19:00" at bounding box center [469, 451] width 49 height 49
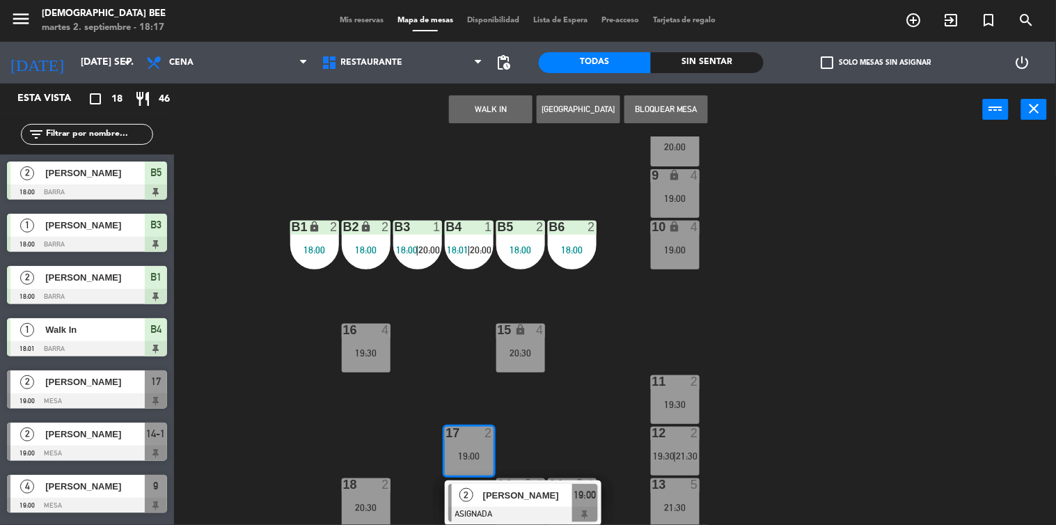
click at [588, 432] on div "7 lock 2 20:00 8 lock 2 20:00 9 lock 4 19:00 B1 lock 2 18:00 B2 lock 2 18:00 B3…" at bounding box center [619, 330] width 871 height 389
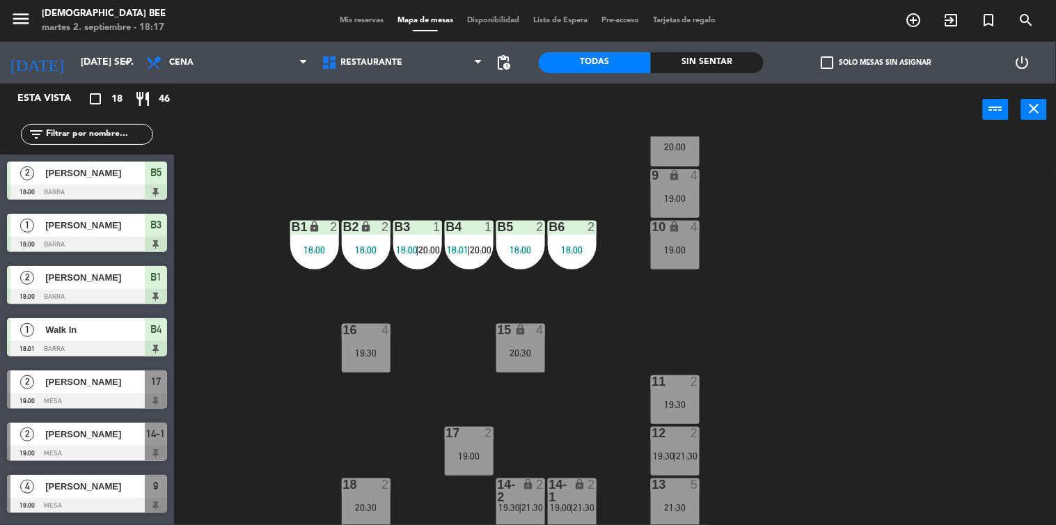
click at [677, 392] on div "11 2 19:30" at bounding box center [675, 399] width 49 height 49
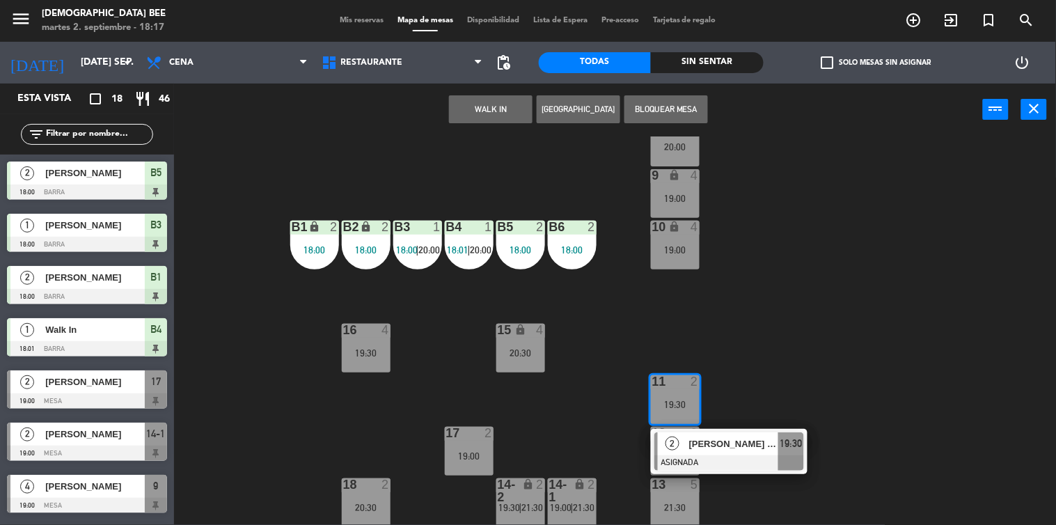
click at [760, 343] on div "7 lock 2 20:00 8 lock 2 20:00 9 lock 4 19:00 B1 lock 2 18:00 B2 lock 2 18:00 B3…" at bounding box center [619, 330] width 871 height 389
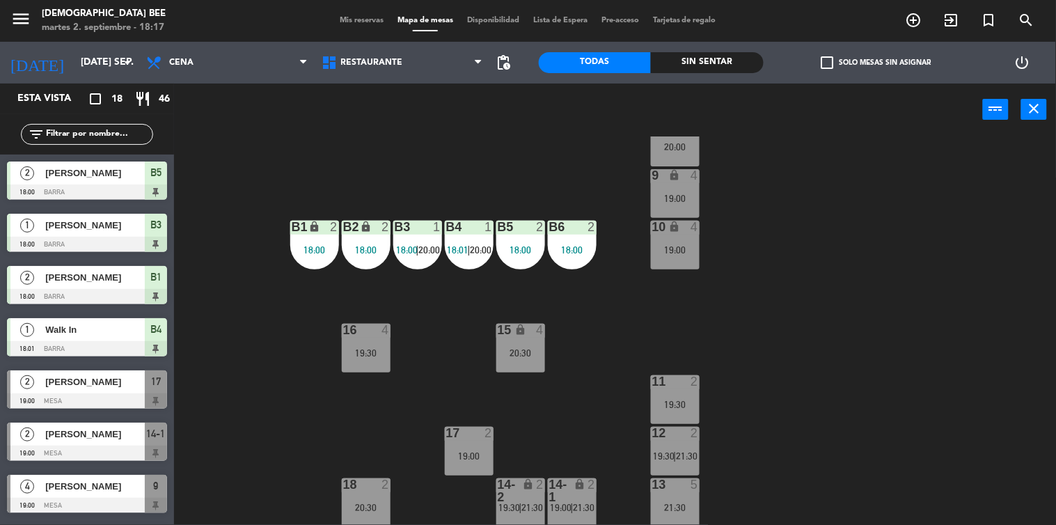
scroll to position [0, 0]
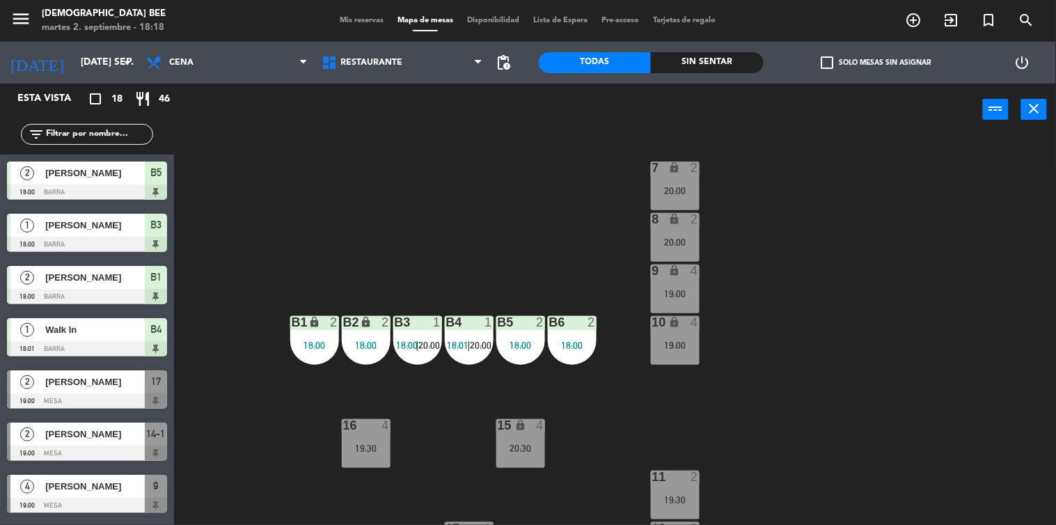
click at [350, 22] on span "Mis reservas" at bounding box center [362, 21] width 58 height 8
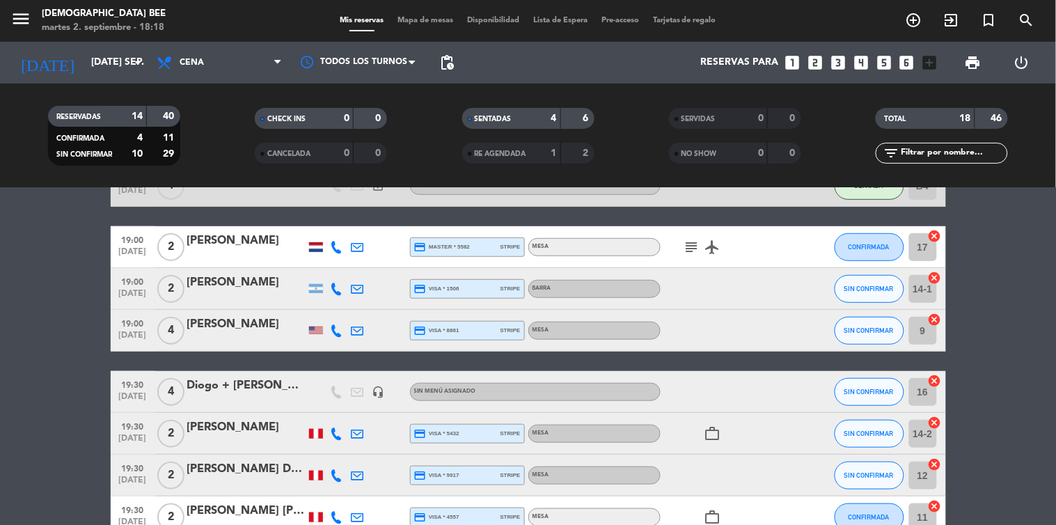
scroll to position [541, 0]
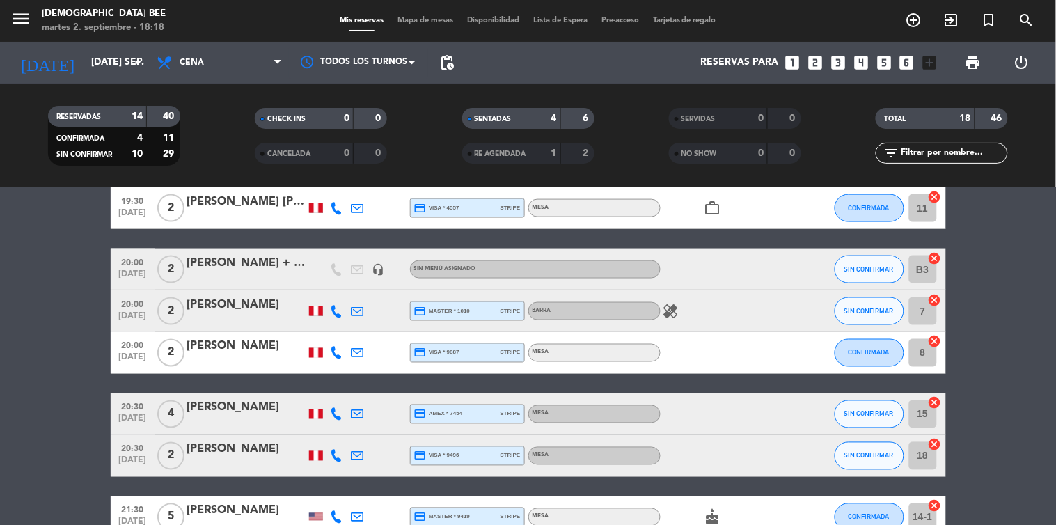
click at [228, 413] on div "[PERSON_NAME]" at bounding box center [246, 408] width 118 height 18
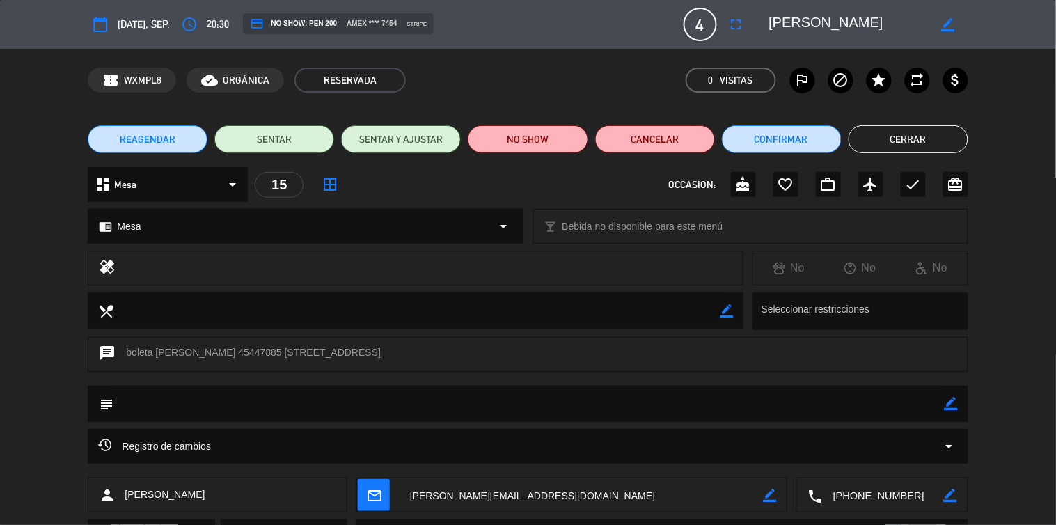
click at [922, 127] on button "Cerrar" at bounding box center [908, 139] width 120 height 28
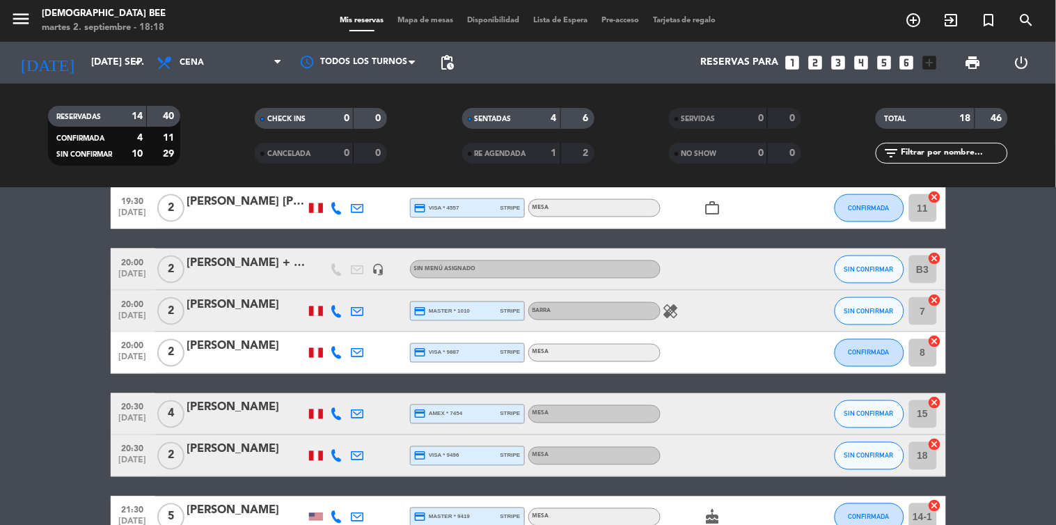
click at [1017, 318] on bookings-row "18:00 [DATE] 2 [PERSON_NAME] credit_card visa * 4724 stripe Barra airplanemode_…" at bounding box center [528, 145] width 1056 height 868
click at [671, 317] on icon "healing" at bounding box center [670, 311] width 17 height 17
click at [1024, 307] on bookings-row "18:00 [DATE] 2 [PERSON_NAME] credit_card visa * 4724 stripe Barra airplanemode_…" at bounding box center [528, 145] width 1056 height 868
